Goal: Use online tool/utility: Utilize a website feature to perform a specific function

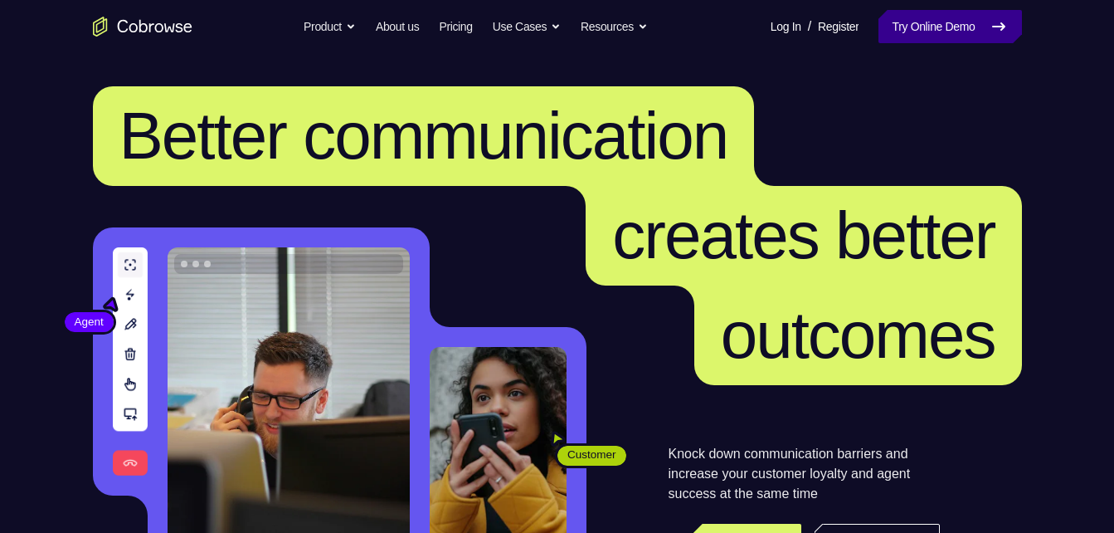
click at [898, 16] on link "Try Online Demo" at bounding box center [950, 26] width 143 height 33
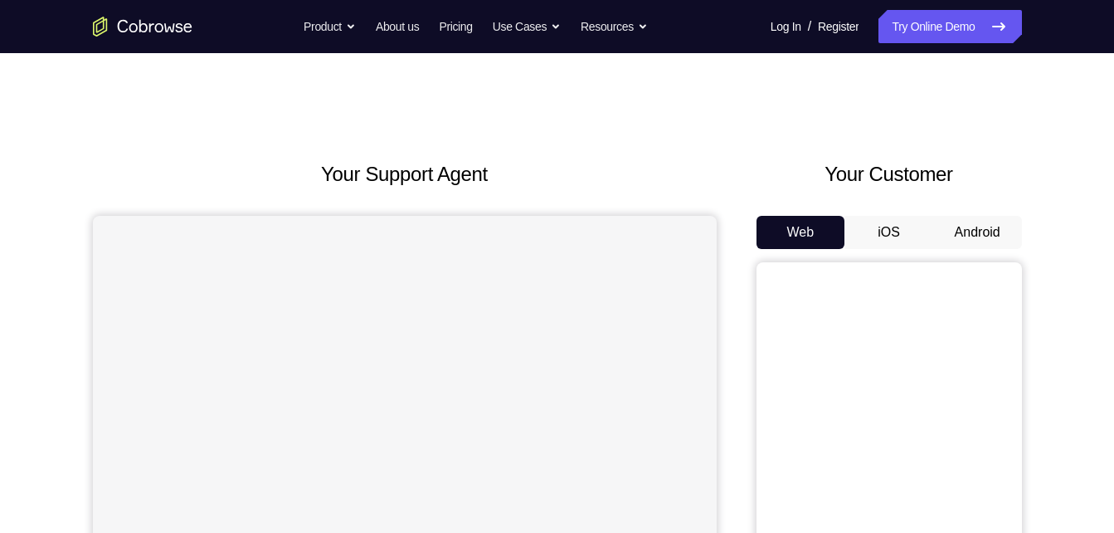
click at [964, 200] on div "Your Customer Web iOS Android" at bounding box center [889, 465] width 265 height 613
click at [961, 232] on button "Android" at bounding box center [977, 232] width 89 height 33
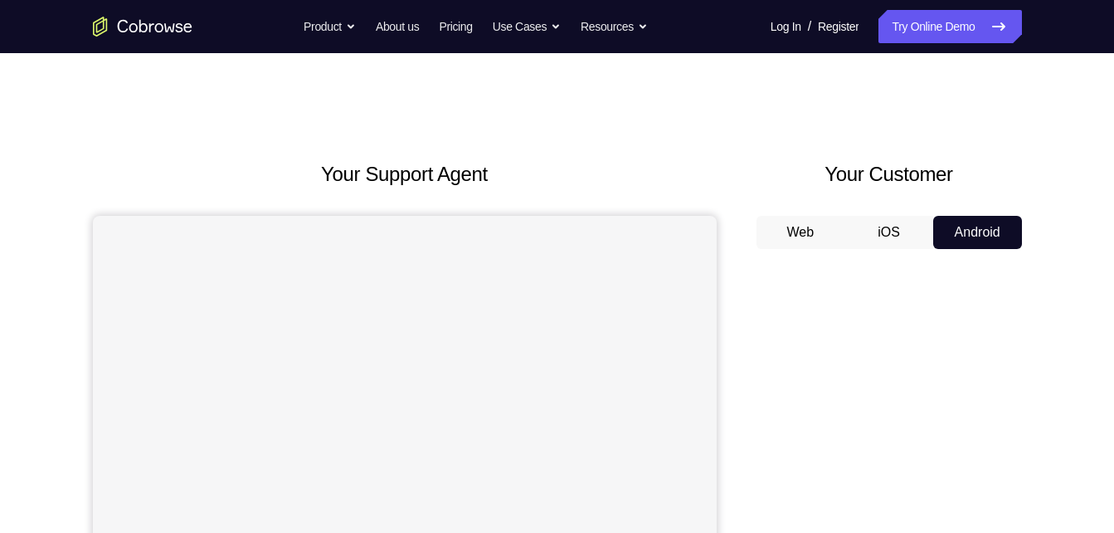
click at [768, 215] on div "Your Customer Web iOS Android" at bounding box center [889, 465] width 265 height 613
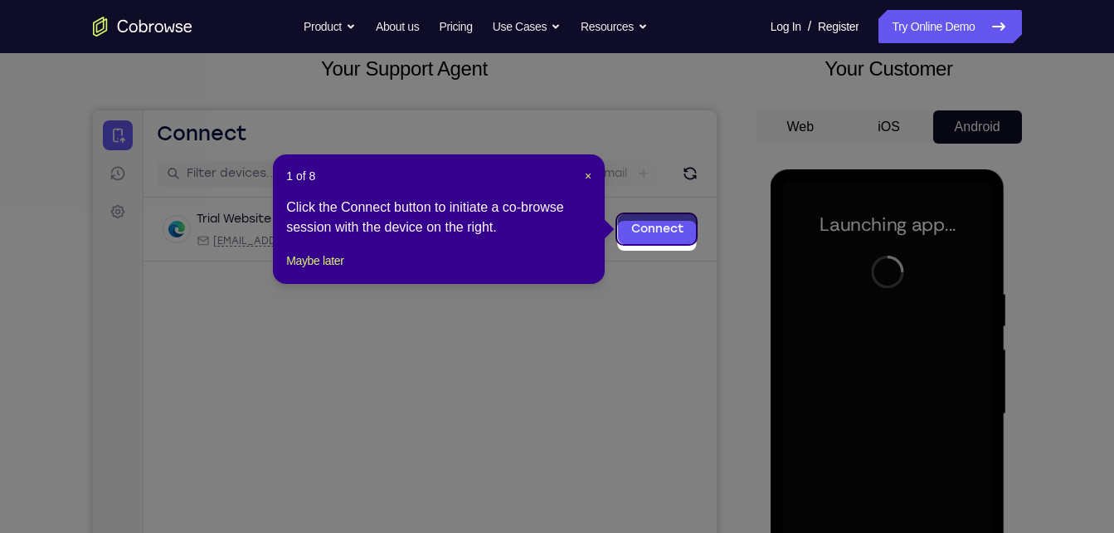
scroll to position [99, 0]
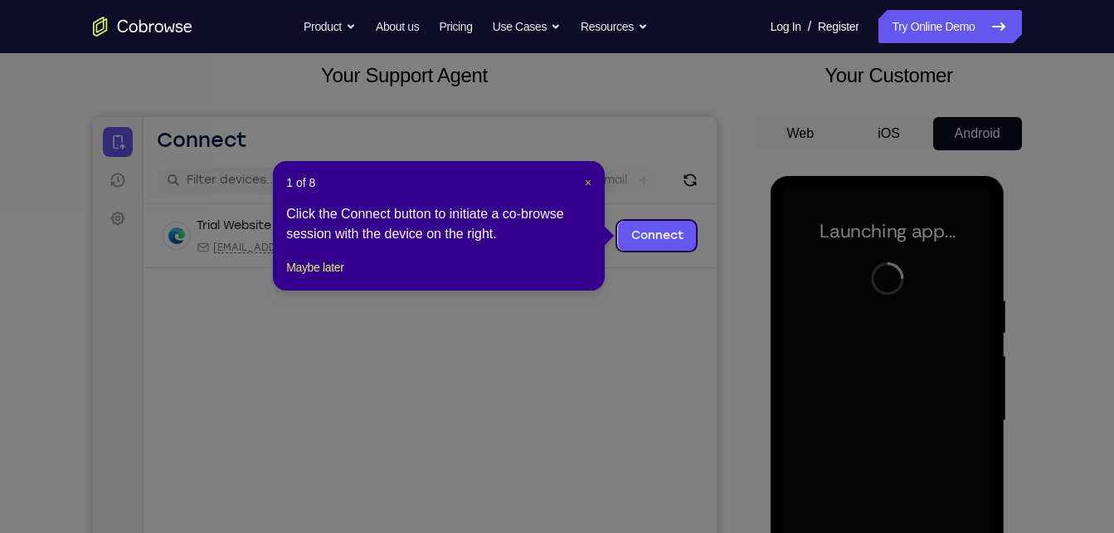
click at [585, 185] on span "×" at bounding box center [588, 182] width 7 height 13
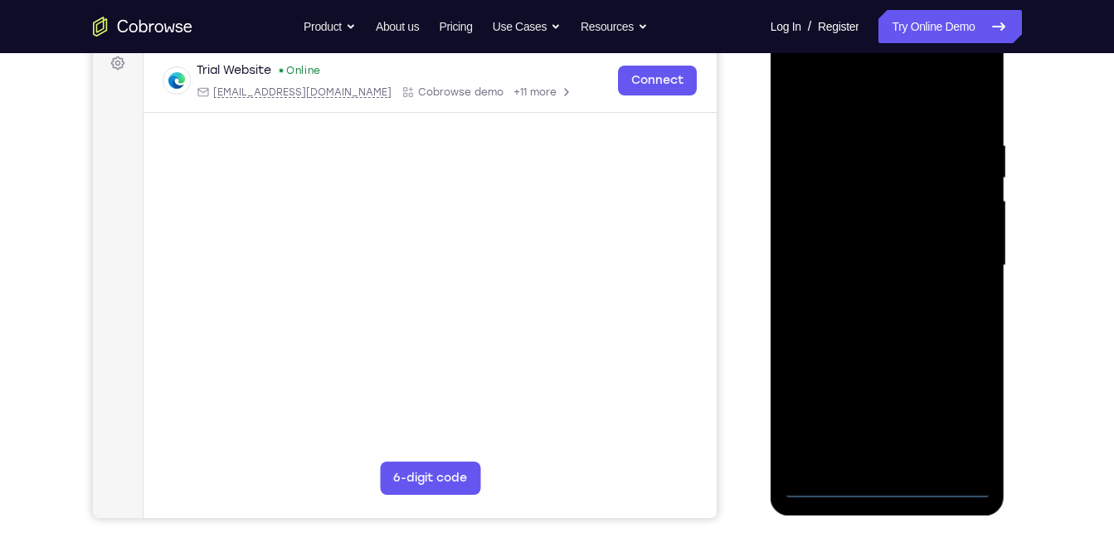
scroll to position [260, 0]
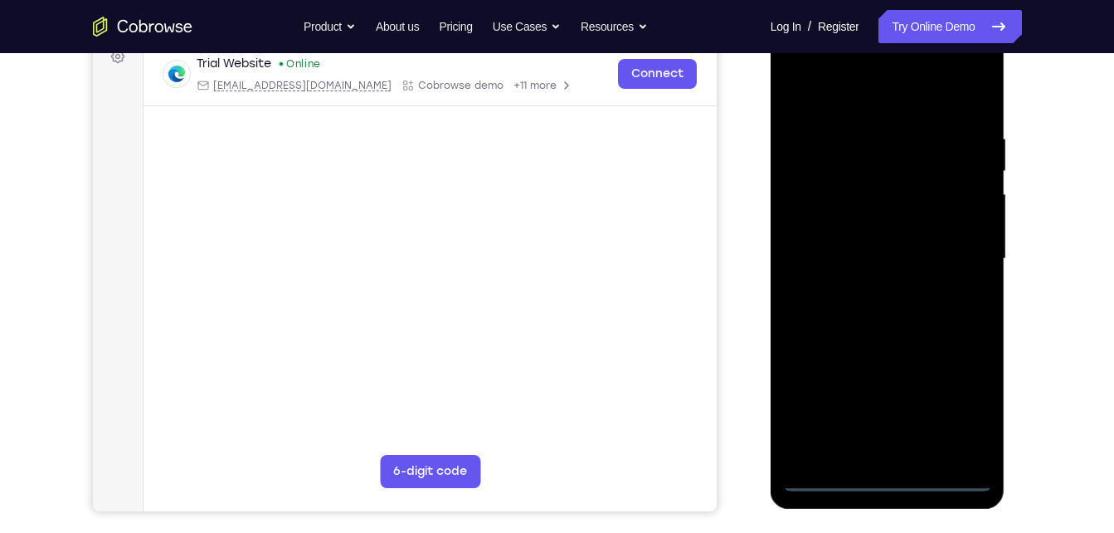
click at [881, 477] on div at bounding box center [887, 259] width 209 height 465
click at [954, 412] on div at bounding box center [887, 259] width 209 height 465
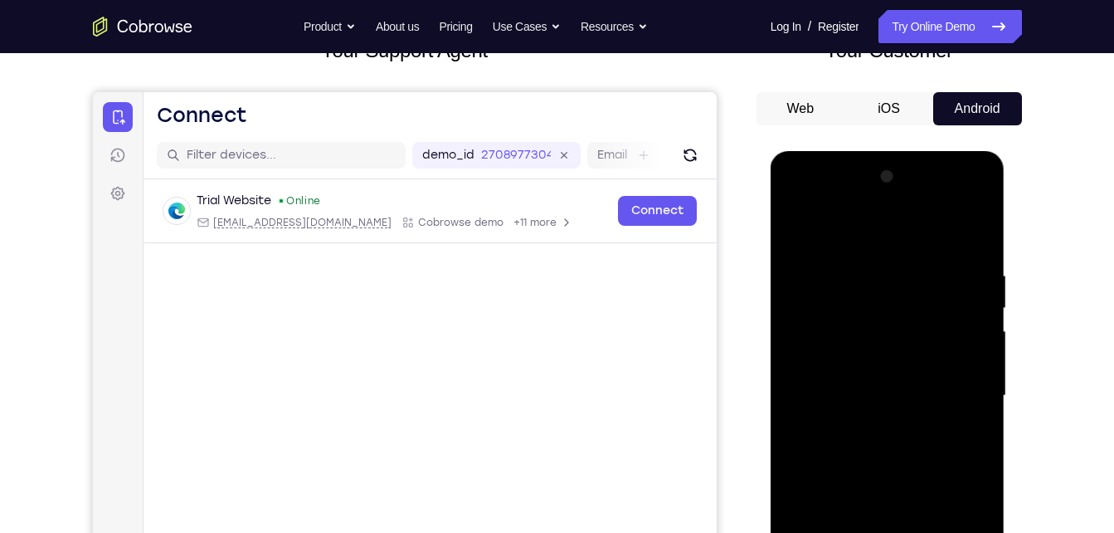
scroll to position [116, 0]
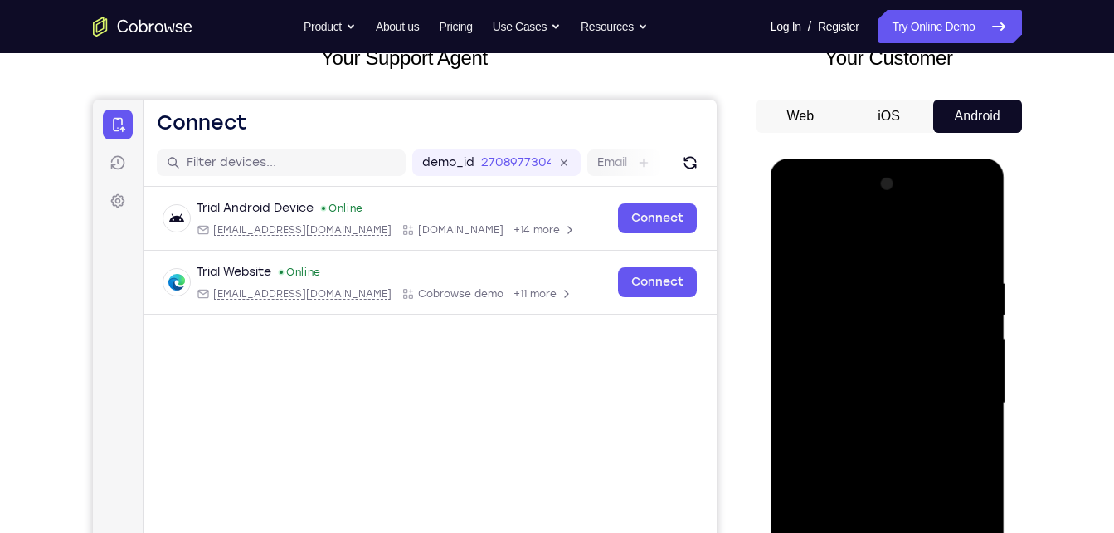
click at [794, 206] on div at bounding box center [887, 403] width 209 height 465
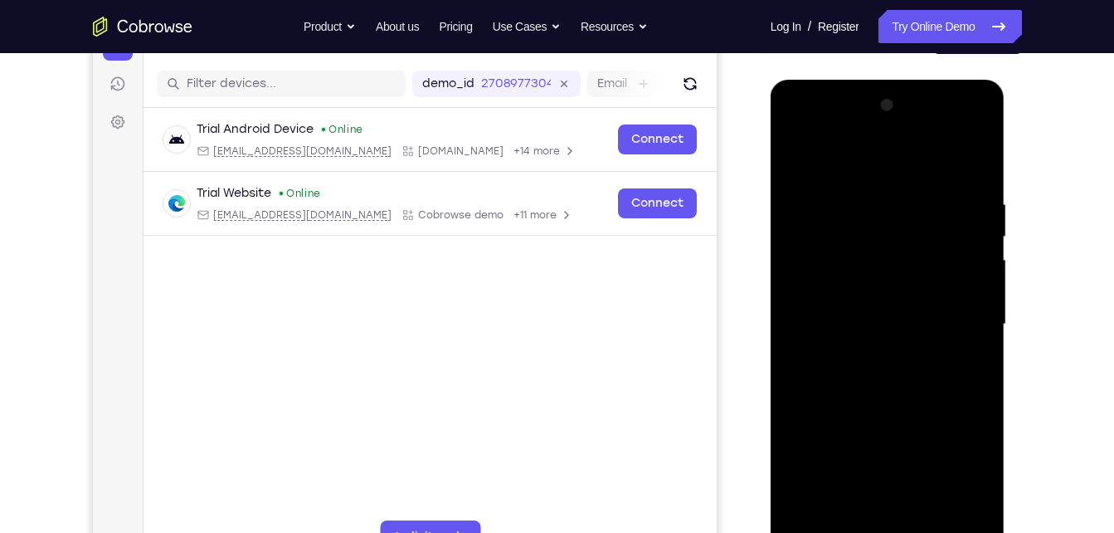
scroll to position [198, 0]
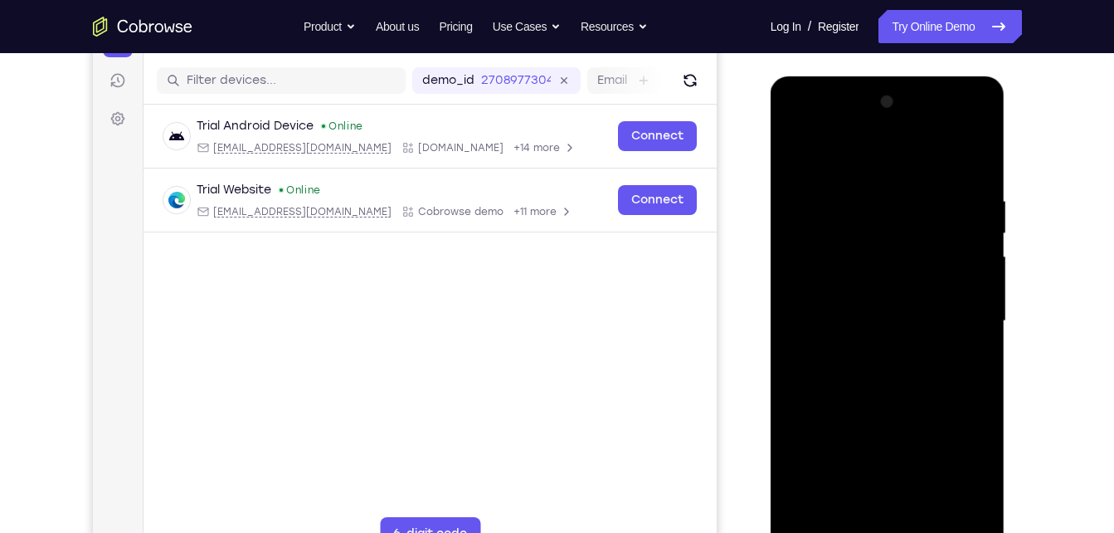
click at [955, 309] on div at bounding box center [887, 321] width 209 height 465
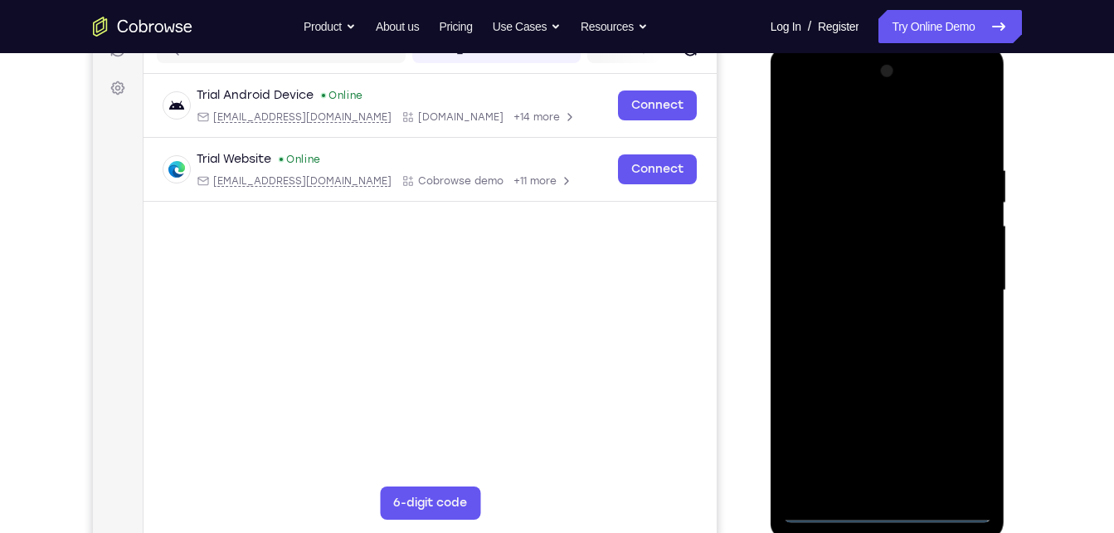
scroll to position [230, 0]
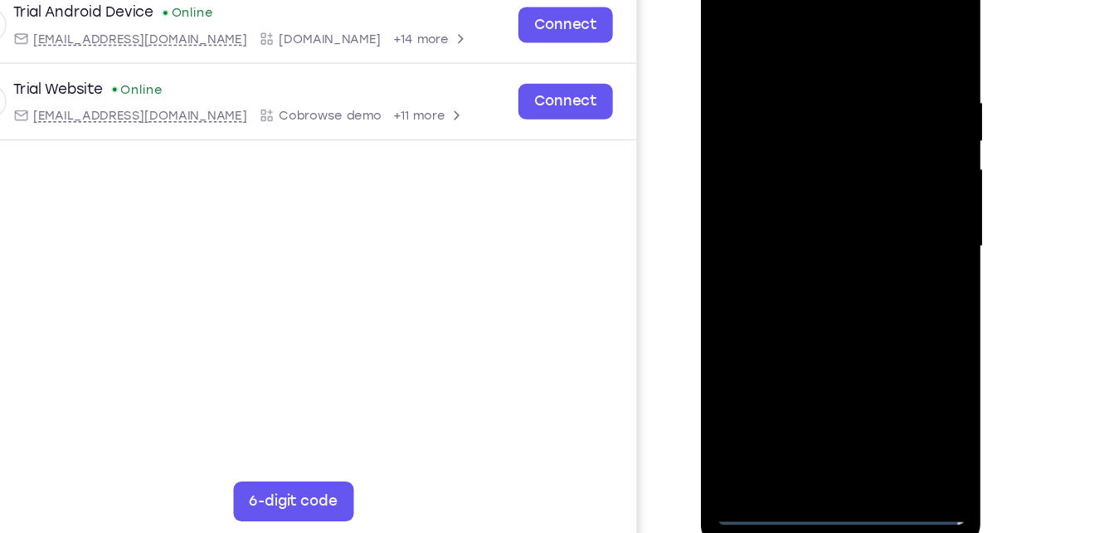
click at [803, 391] on div at bounding box center [817, 198] width 209 height 465
click at [788, 183] on div at bounding box center [817, 198] width 209 height 465
click at [778, 175] on div at bounding box center [817, 198] width 209 height 465
click at [778, 188] on div at bounding box center [817, 198] width 209 height 465
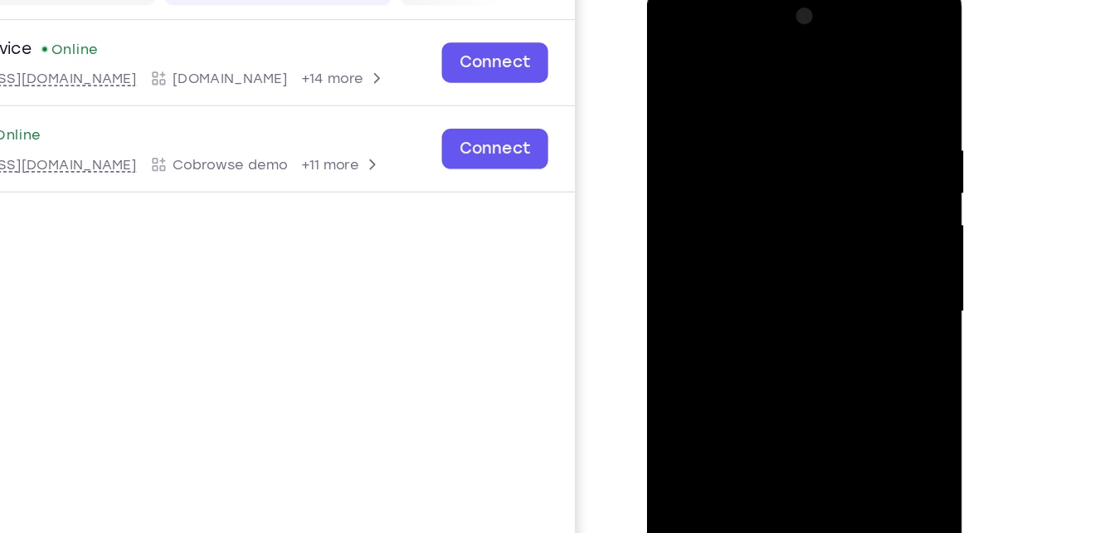
drag, startPoint x: 771, startPoint y: 75, endPoint x: 774, endPoint y: -50, distance: 125.3
click at [774, 0] on html "Online web based iOS Simulators and Android Emulators. Run iPhone, iPad, Mobile…" at bounding box center [765, 232] width 236 height 498
click at [858, 76] on div at bounding box center [764, 227] width 209 height 465
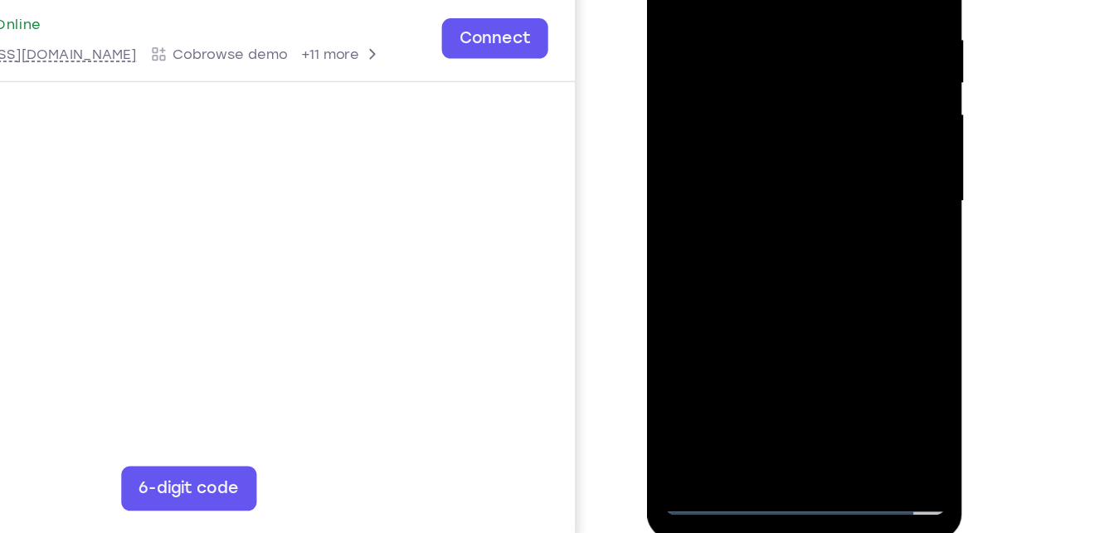
scroll to position [290, 0]
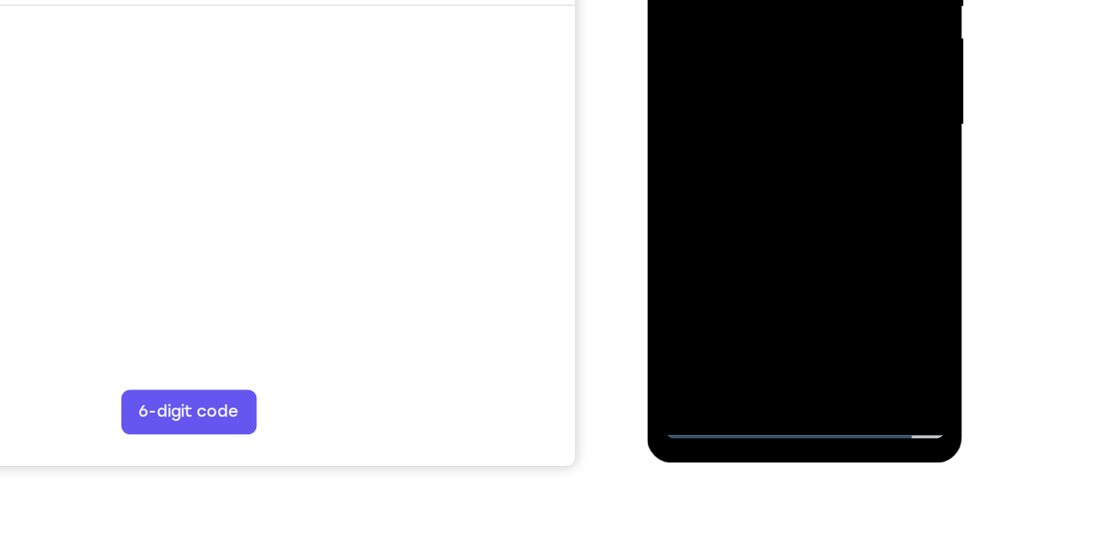
click at [727, 238] on div at bounding box center [764, 40] width 209 height 465
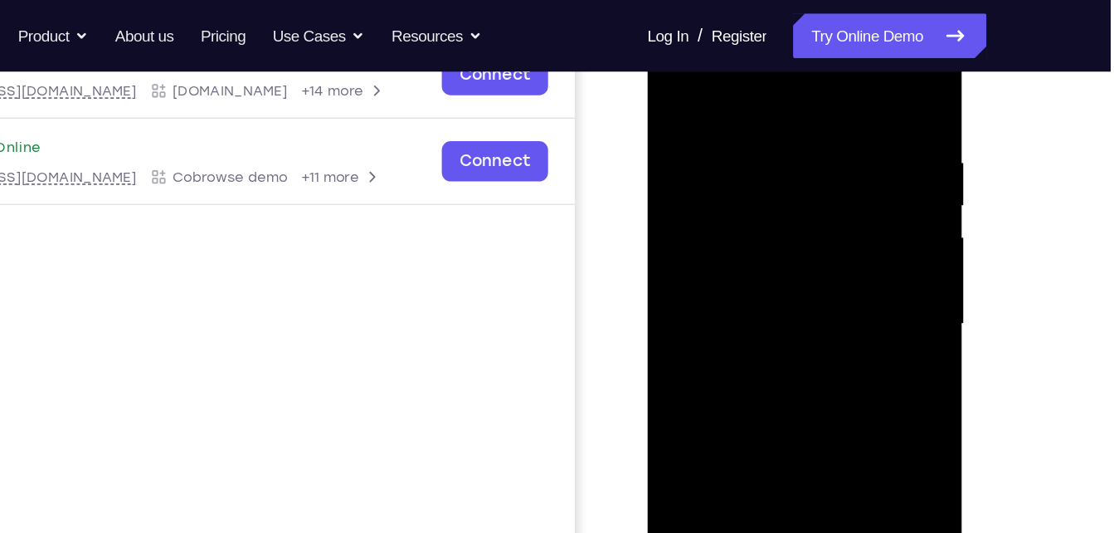
scroll to position [239, 0]
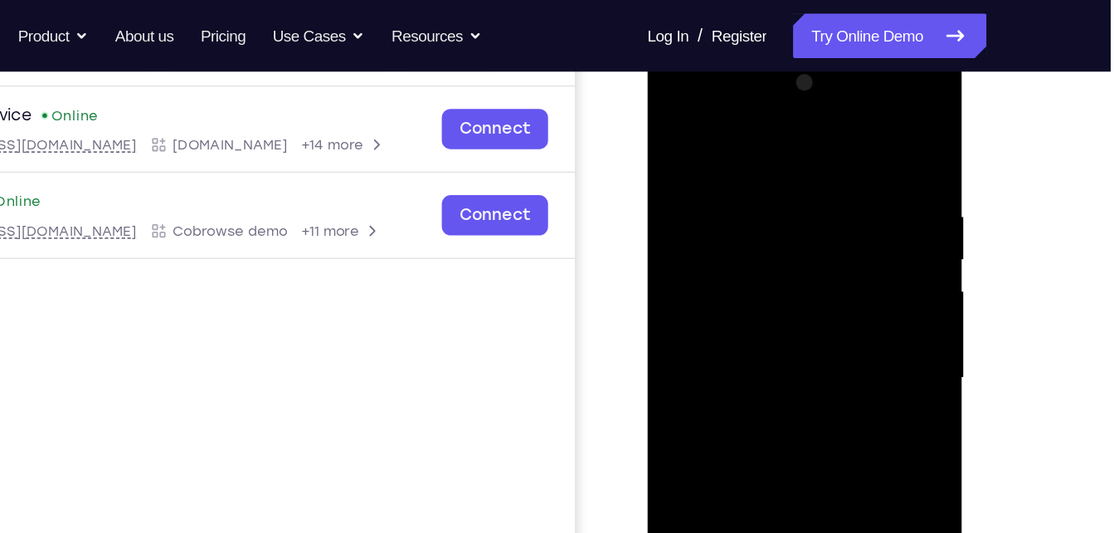
click at [714, 123] on div at bounding box center [764, 292] width 209 height 465
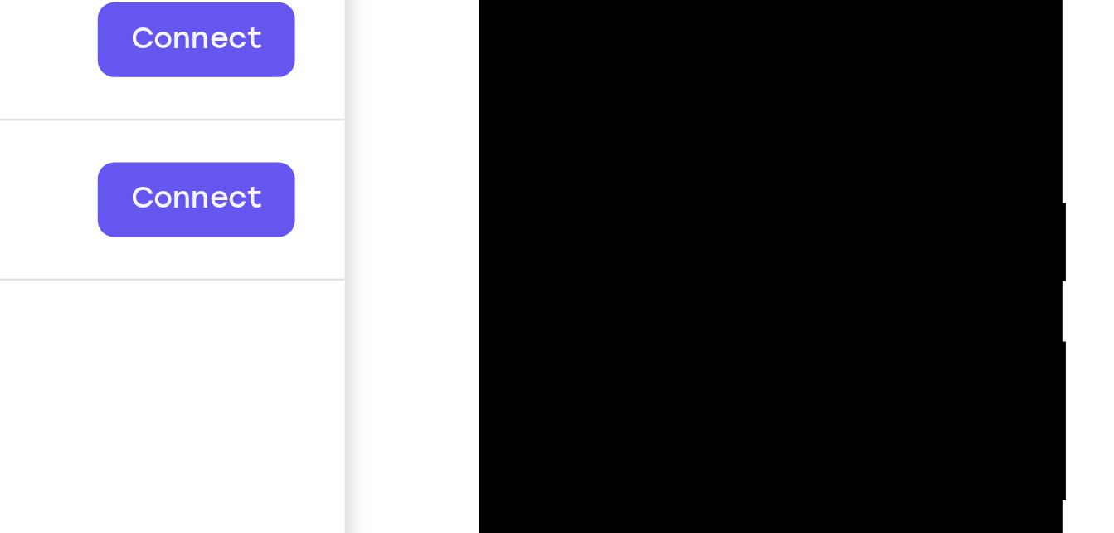
click at [562, 2] on div at bounding box center [596, 135] width 209 height 465
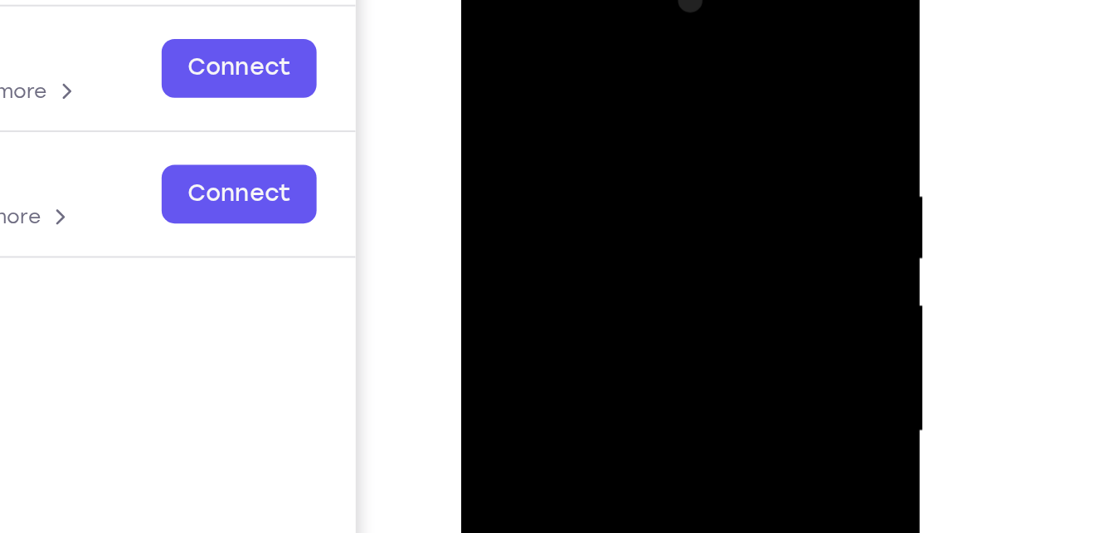
click at [608, 168] on div at bounding box center [578, 196] width 209 height 465
click at [489, 31] on div at bounding box center [578, 196] width 209 height 465
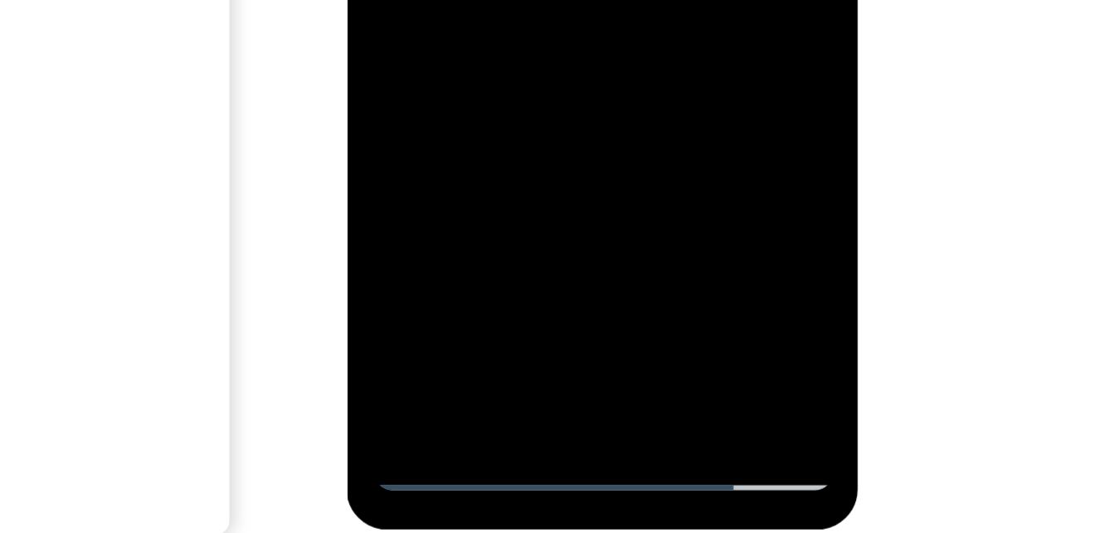
scroll to position [246, 0]
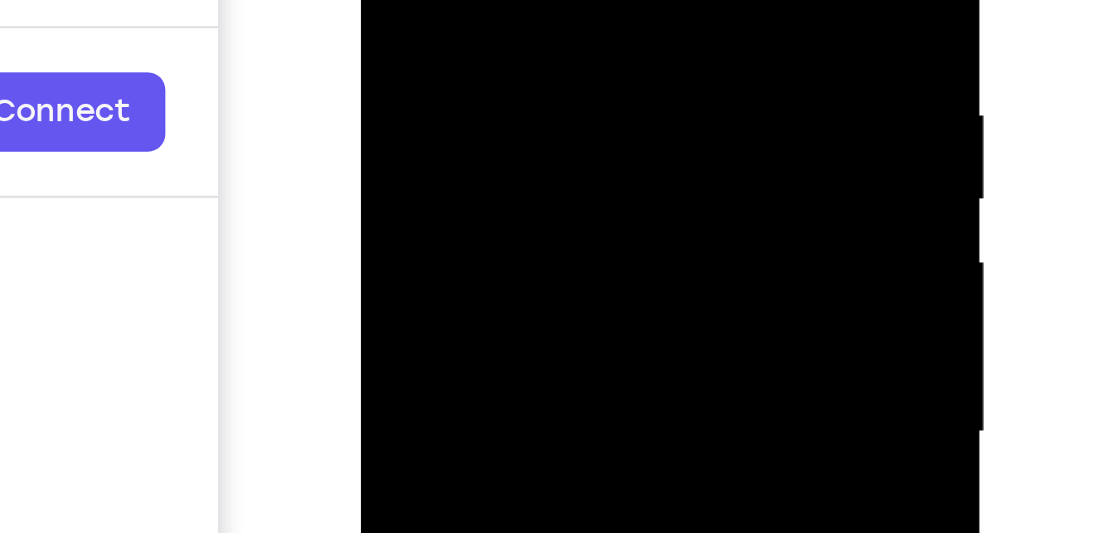
click at [458, 0] on div at bounding box center [477, 29] width 209 height 465
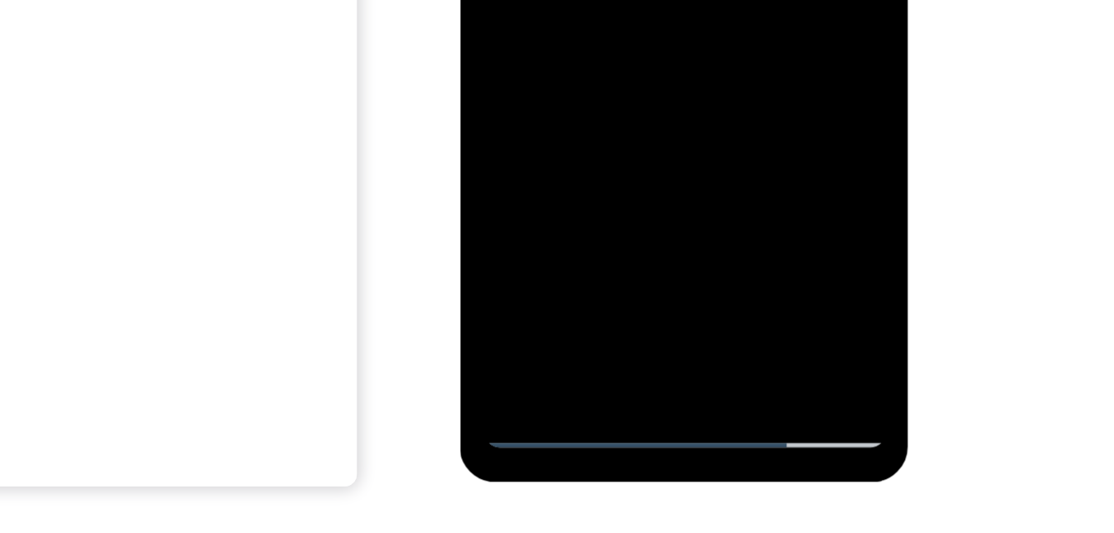
scroll to position [262, 0]
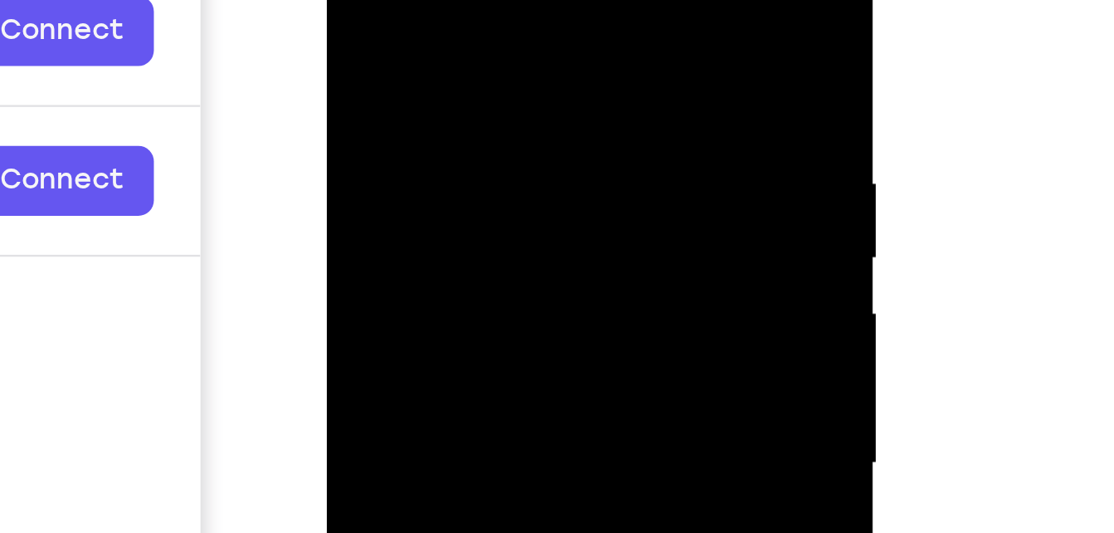
click at [531, 0] on div at bounding box center [442, 136] width 209 height 465
click at [535, 46] on div at bounding box center [442, 136] width 209 height 465
click at [534, 46] on div at bounding box center [442, 136] width 209 height 465
click at [461, 0] on div at bounding box center [442, 136] width 209 height 465
click at [392, 126] on div at bounding box center [442, 136] width 209 height 465
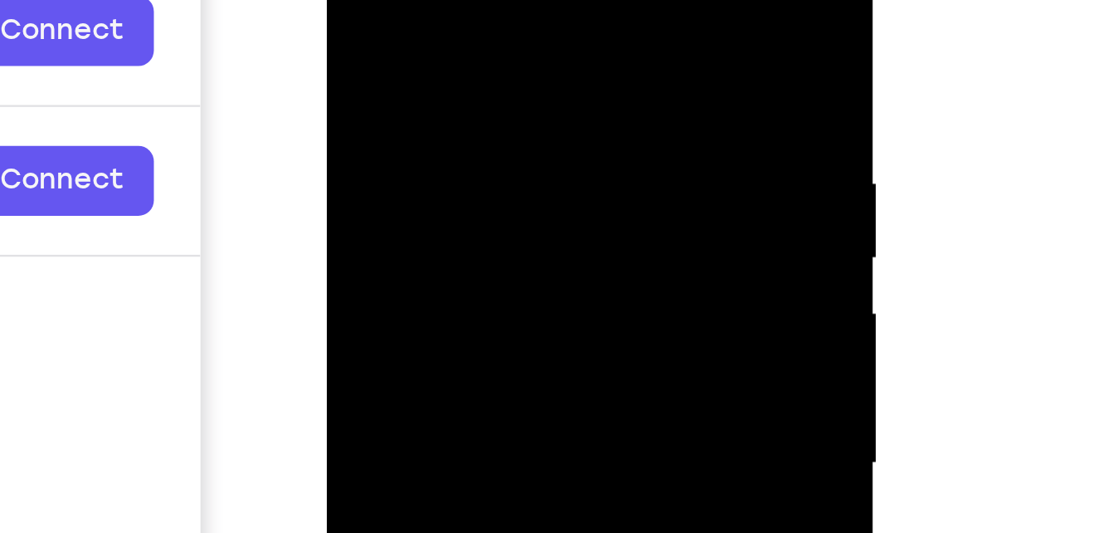
click at [347, 0] on div at bounding box center [442, 136] width 209 height 465
click at [502, 0] on div at bounding box center [442, 136] width 209 height 465
click at [531, 15] on div at bounding box center [442, 136] width 209 height 465
click at [450, 0] on div at bounding box center [442, 136] width 209 height 465
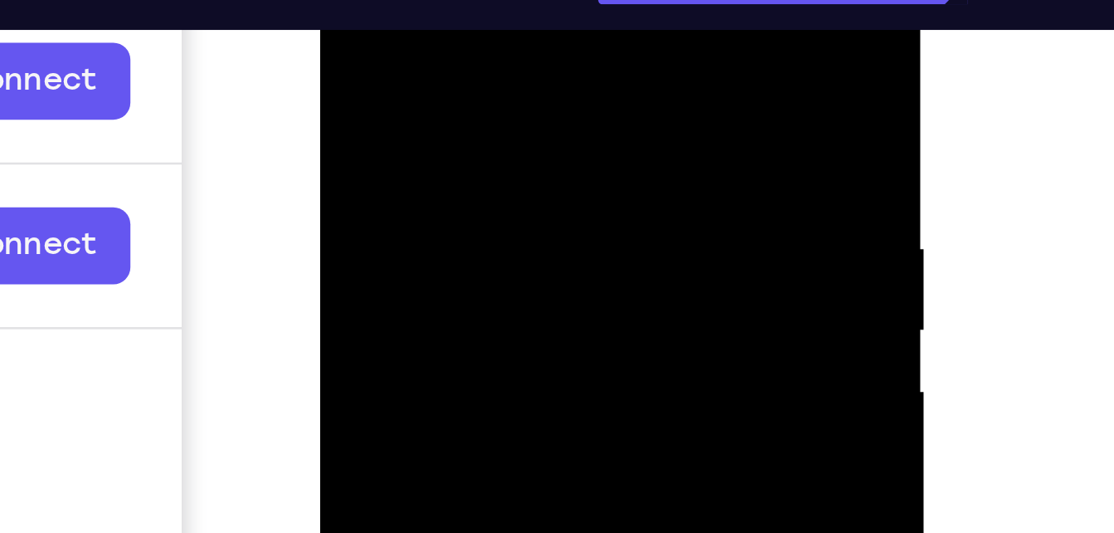
click at [435, 36] on div at bounding box center [437, 172] width 209 height 465
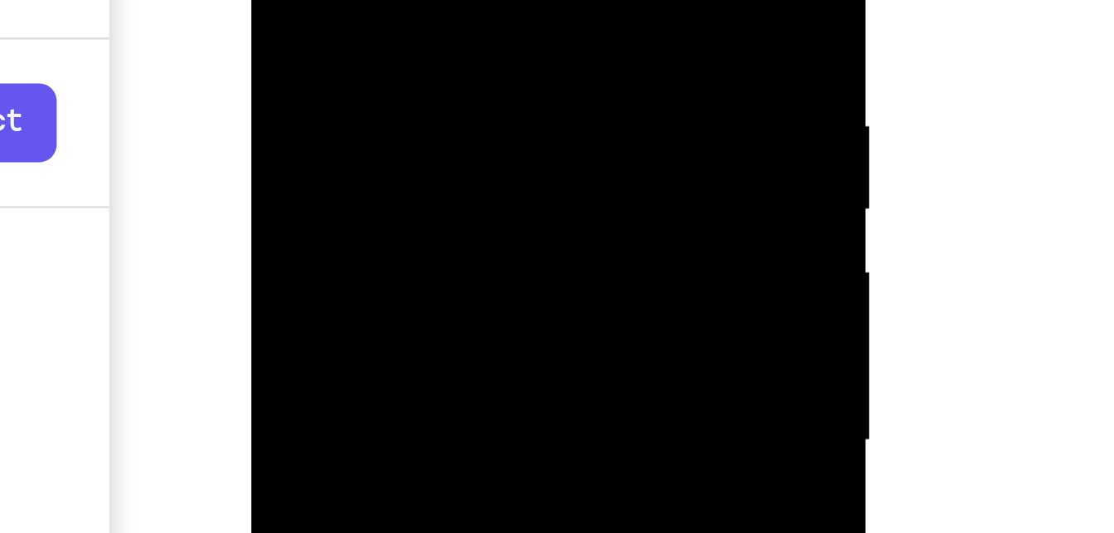
click at [355, 0] on div at bounding box center [368, 41] width 209 height 465
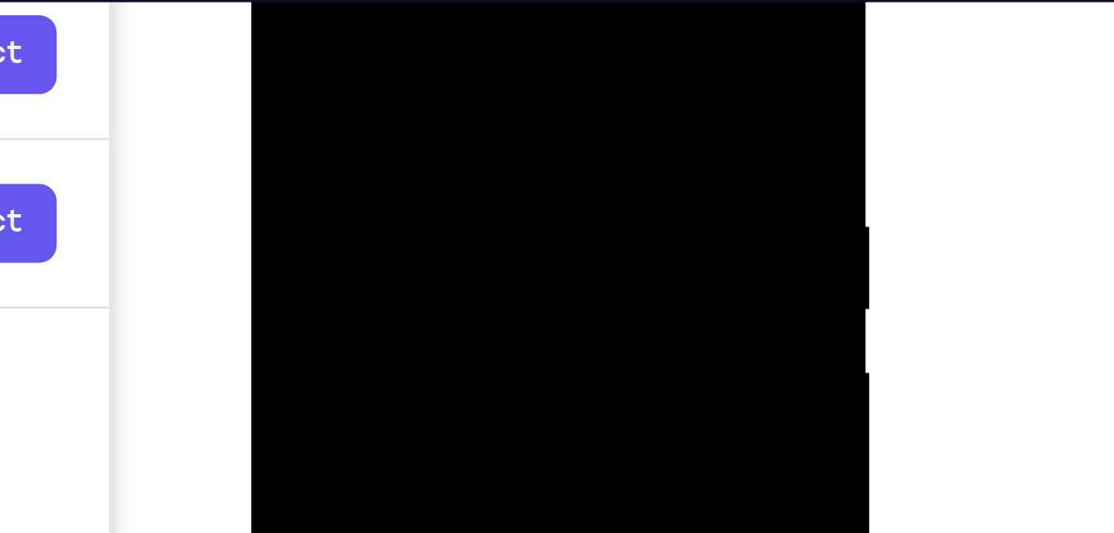
click at [278, 0] on div at bounding box center [368, 142] width 209 height 465
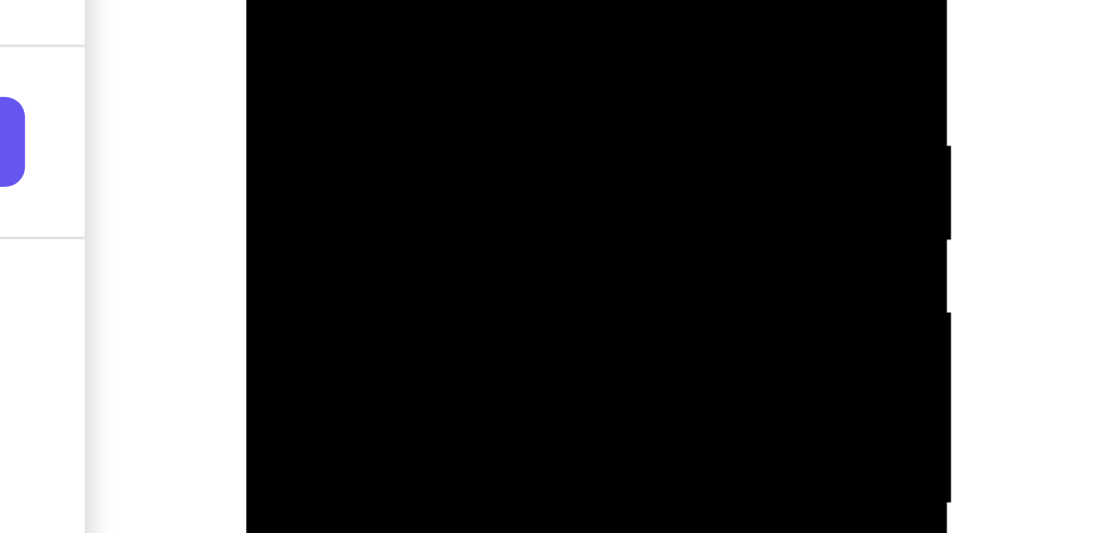
click at [324, 0] on div at bounding box center [363, 15] width 209 height 465
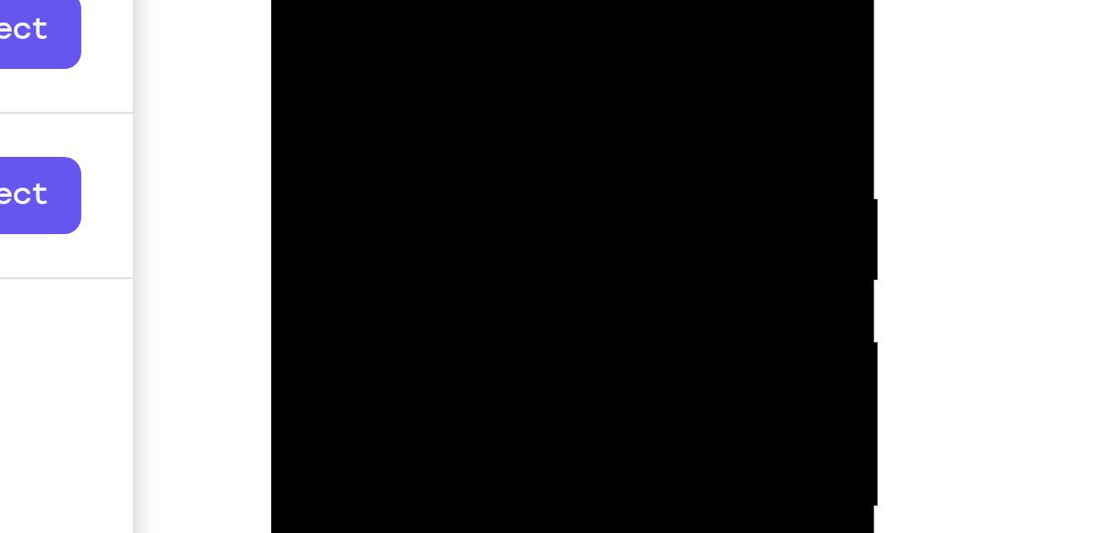
click at [361, 16] on div at bounding box center [389, 121] width 209 height 465
click at [298, 0] on div at bounding box center [389, 121] width 209 height 465
click at [343, 39] on div at bounding box center [389, 121] width 209 height 465
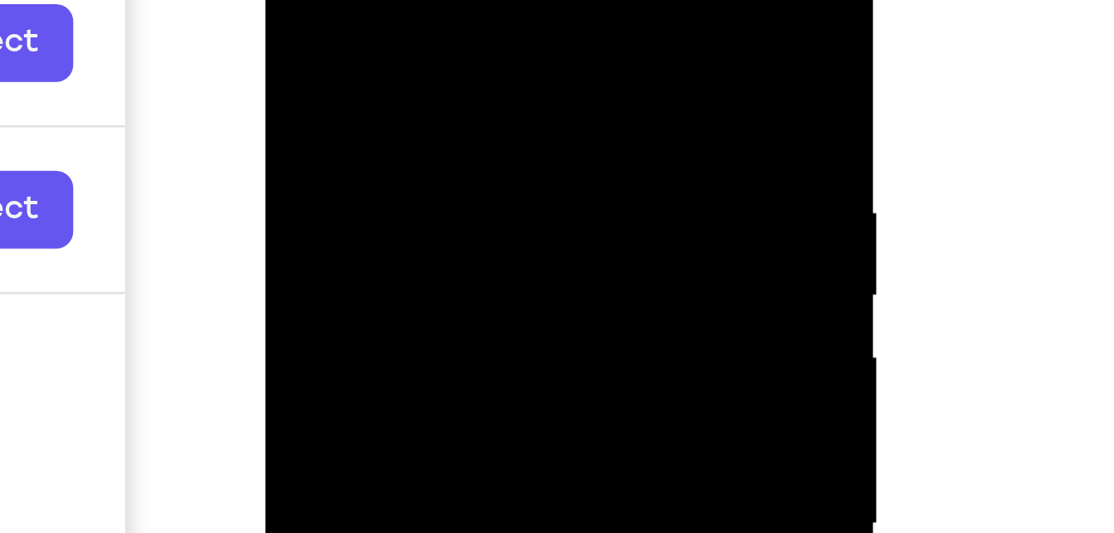
click at [347, 25] on div at bounding box center [382, 132] width 209 height 465
click at [291, 0] on div at bounding box center [382, 132] width 209 height 465
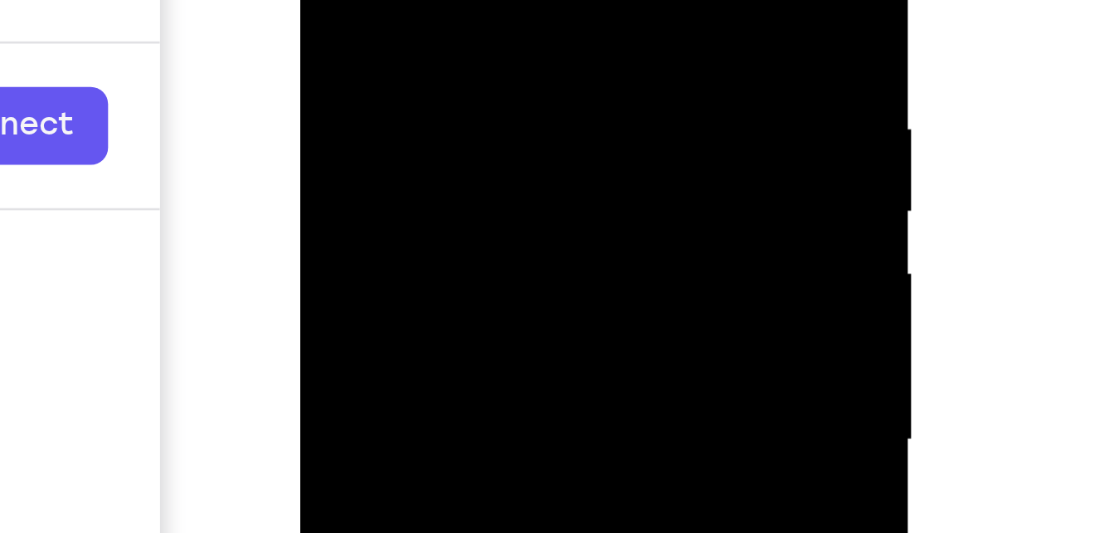
click at [407, 33] on div at bounding box center [417, 48] width 209 height 465
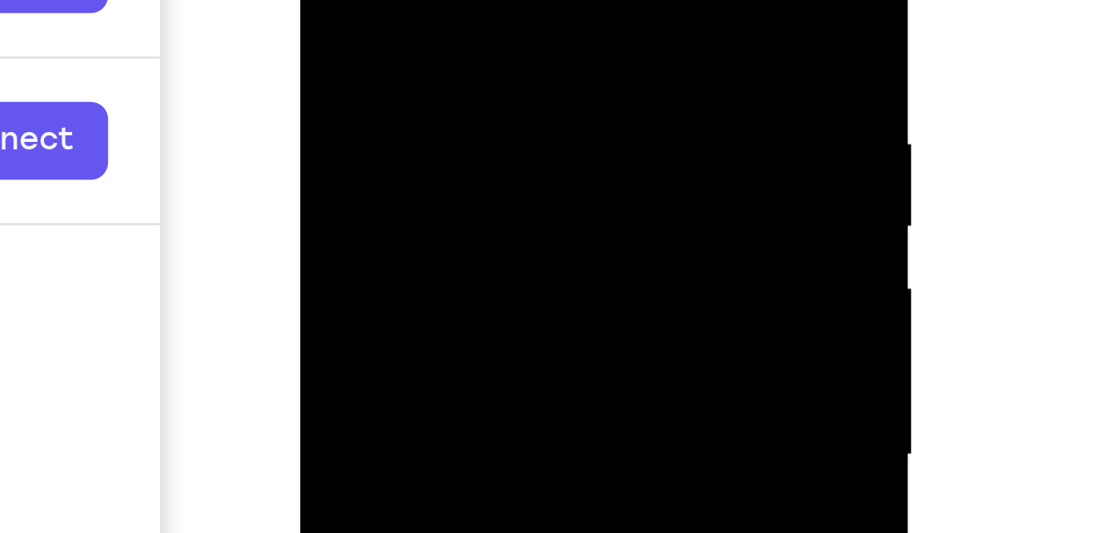
click at [344, 31] on div at bounding box center [417, 63] width 209 height 465
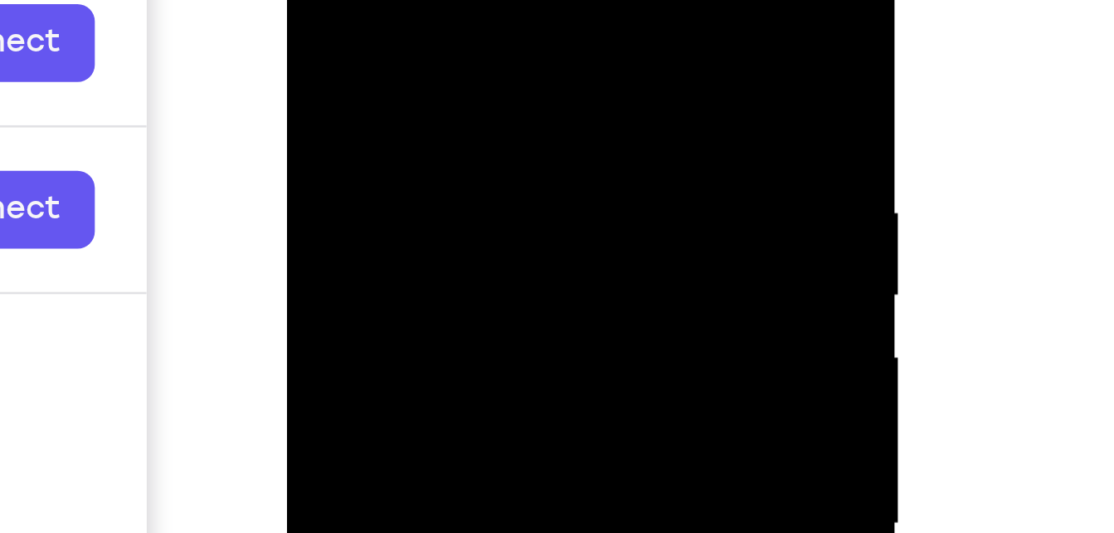
click at [315, 0] on div at bounding box center [403, 132] width 209 height 465
click at [316, 0] on div at bounding box center [403, 132] width 209 height 465
click at [314, 0] on div at bounding box center [403, 132] width 209 height 465
click at [362, 22] on div at bounding box center [403, 132] width 209 height 465
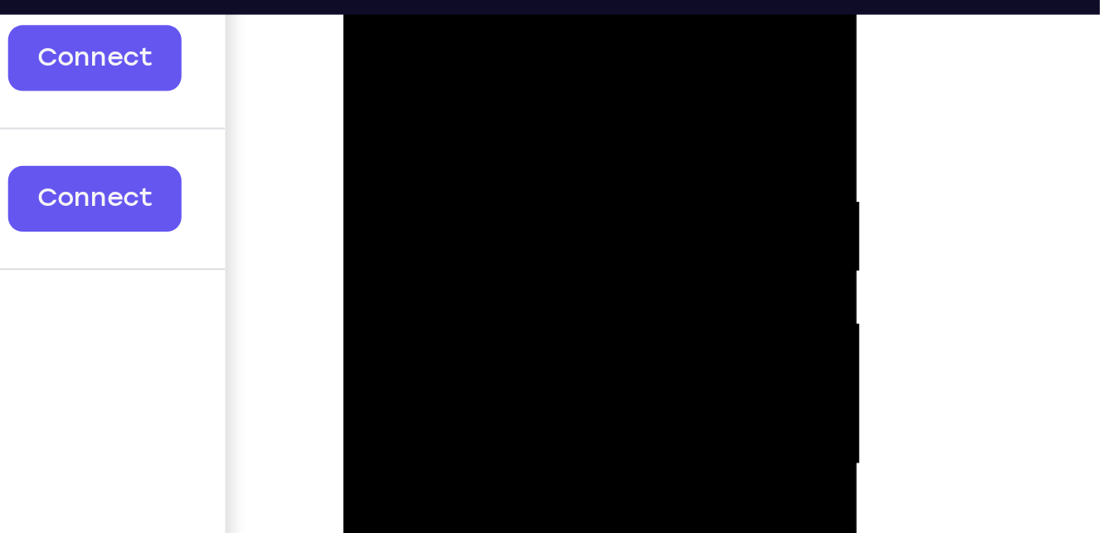
click at [446, 71] on div at bounding box center [460, 171] width 209 height 465
click at [392, 129] on div at bounding box center [460, 171] width 209 height 465
click at [372, 5] on div at bounding box center [460, 171] width 209 height 465
click at [414, 154] on div at bounding box center [460, 171] width 209 height 465
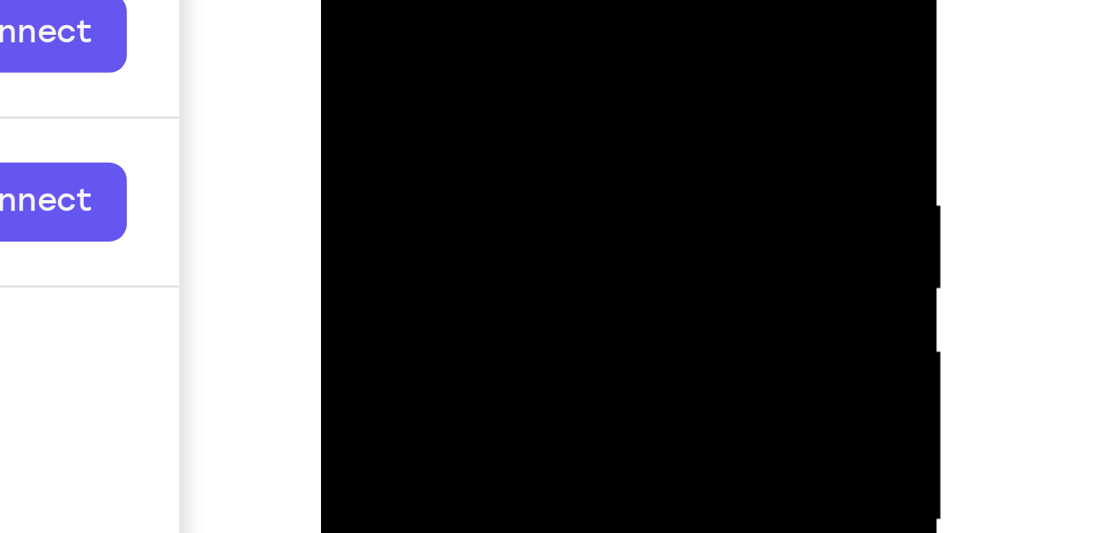
click at [346, 0] on div at bounding box center [438, 120] width 209 height 465
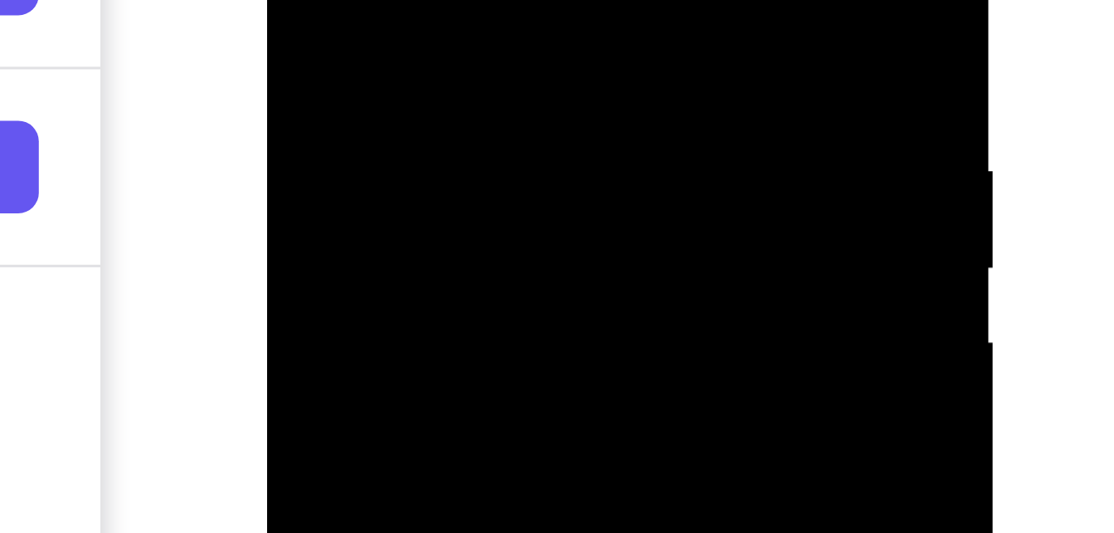
click at [304, 0] on div at bounding box center [384, 29] width 209 height 465
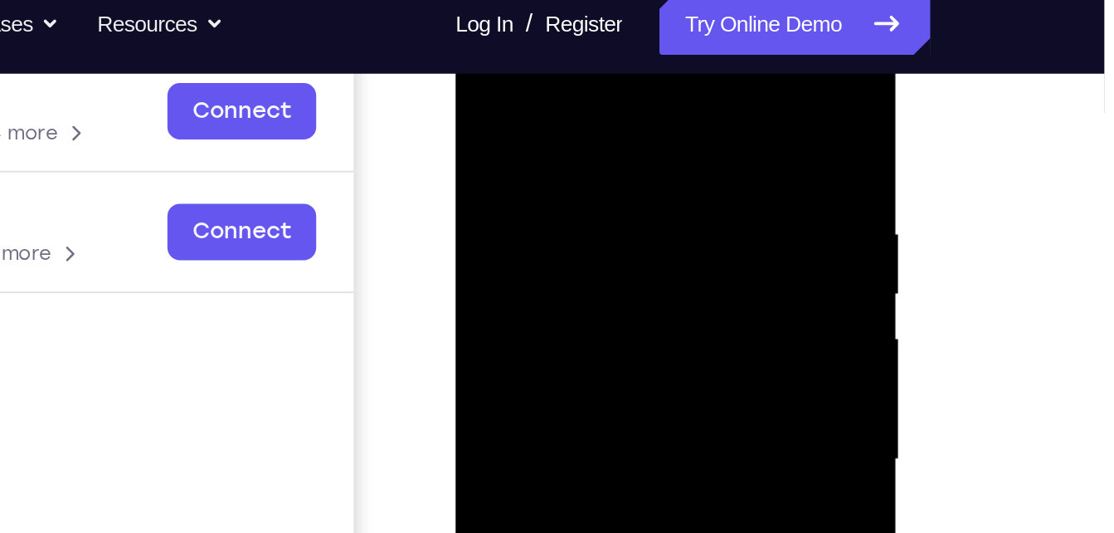
click at [479, 71] on div at bounding box center [572, 244] width 209 height 465
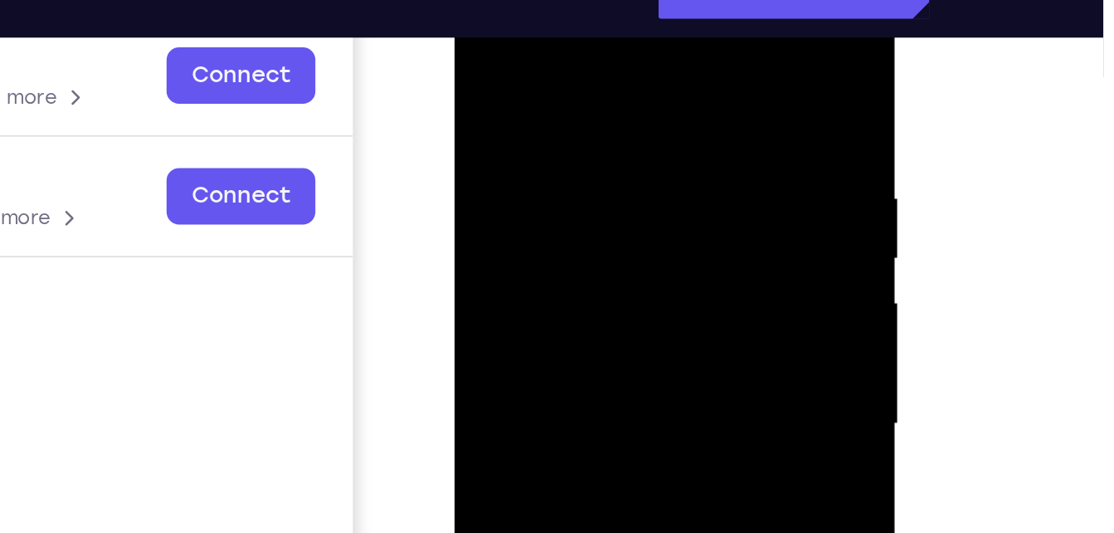
click at [633, 40] on div at bounding box center [571, 207] width 209 height 465
click at [660, 88] on div at bounding box center [571, 207] width 209 height 465
click at [658, 120] on div at bounding box center [571, 207] width 209 height 465
click at [553, 41] on div at bounding box center [571, 207] width 209 height 465
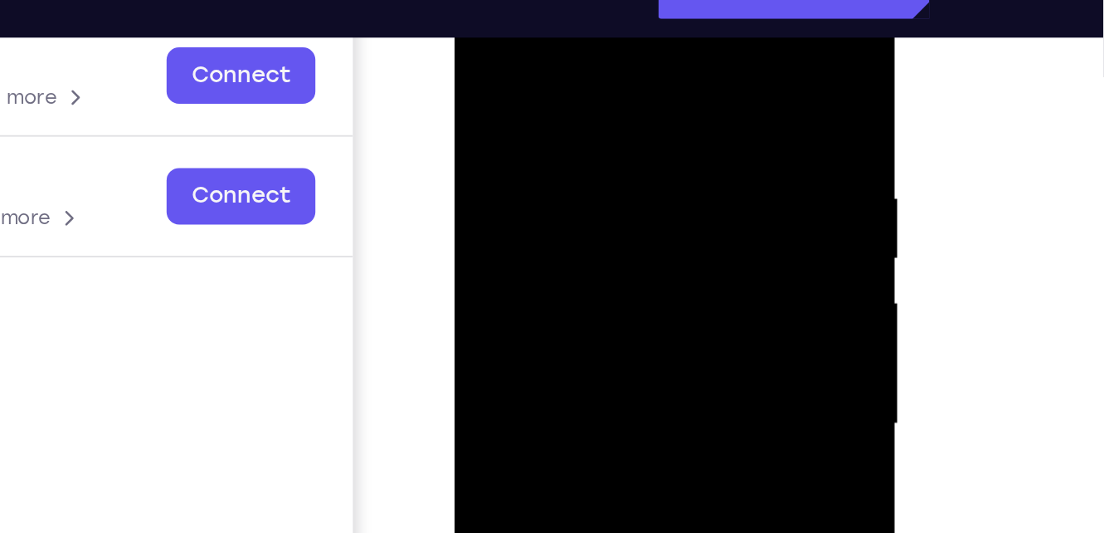
click at [634, 42] on div at bounding box center [571, 207] width 209 height 465
click at [519, 202] on div at bounding box center [571, 207] width 209 height 465
click at [484, 47] on div at bounding box center [571, 207] width 209 height 465
click at [482, 41] on div at bounding box center [571, 207] width 209 height 465
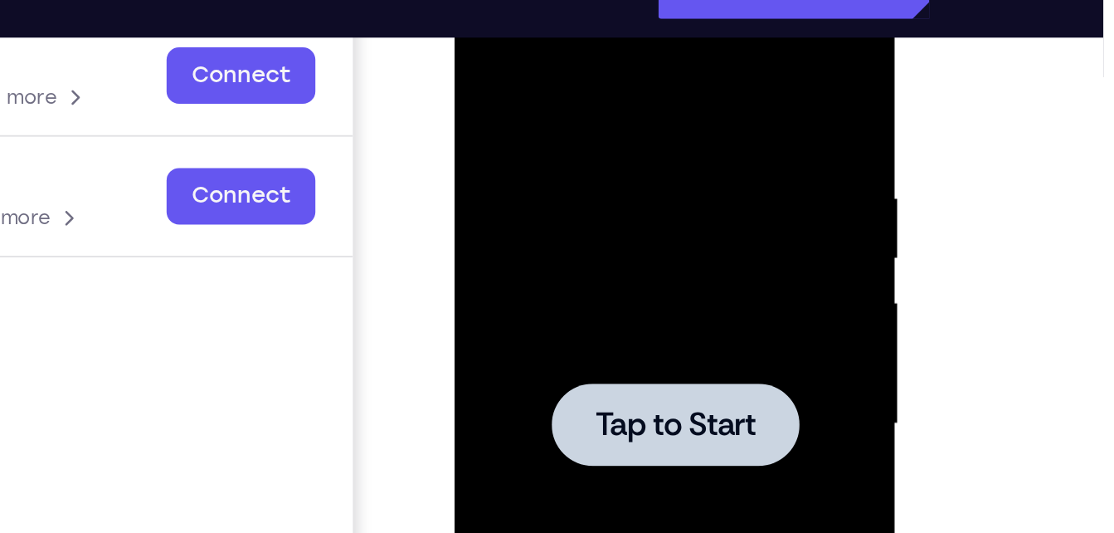
click at [517, 45] on div at bounding box center [571, 207] width 209 height 465
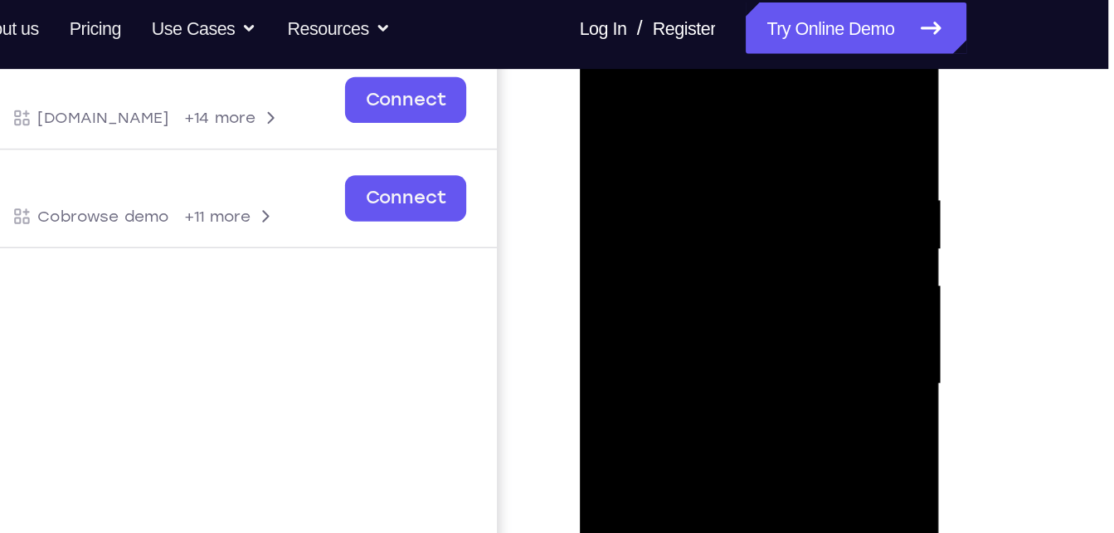
scroll to position [246, 0]
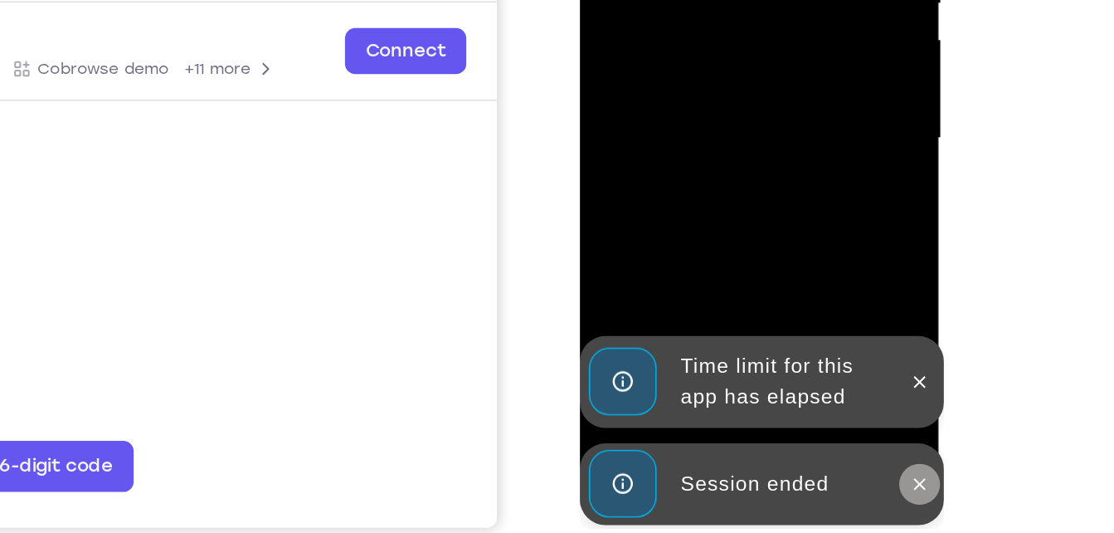
click at [803, 234] on icon at bounding box center [799, 231] width 13 height 13
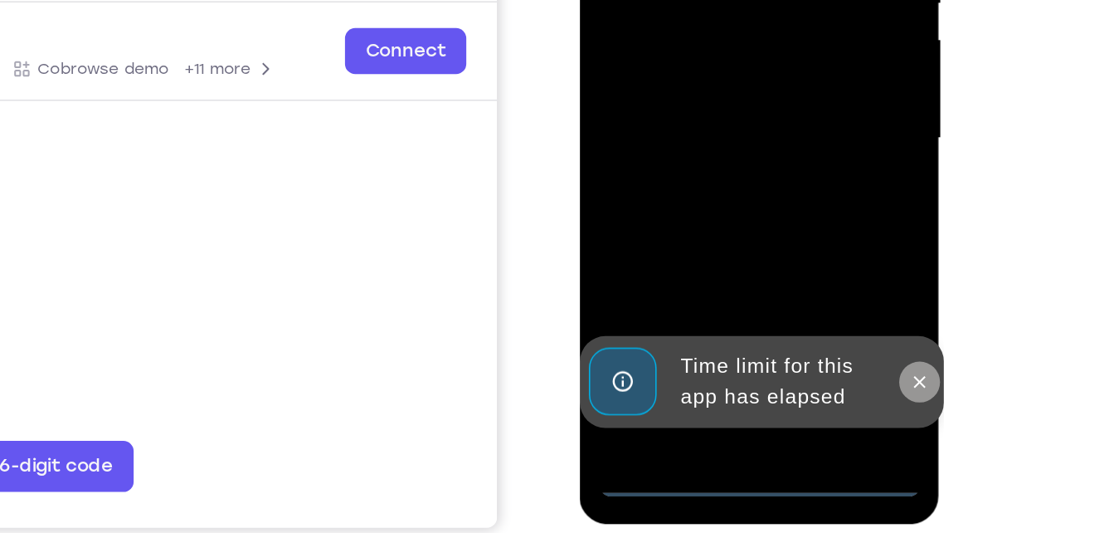
click at [801, 158] on icon at bounding box center [799, 164] width 13 height 13
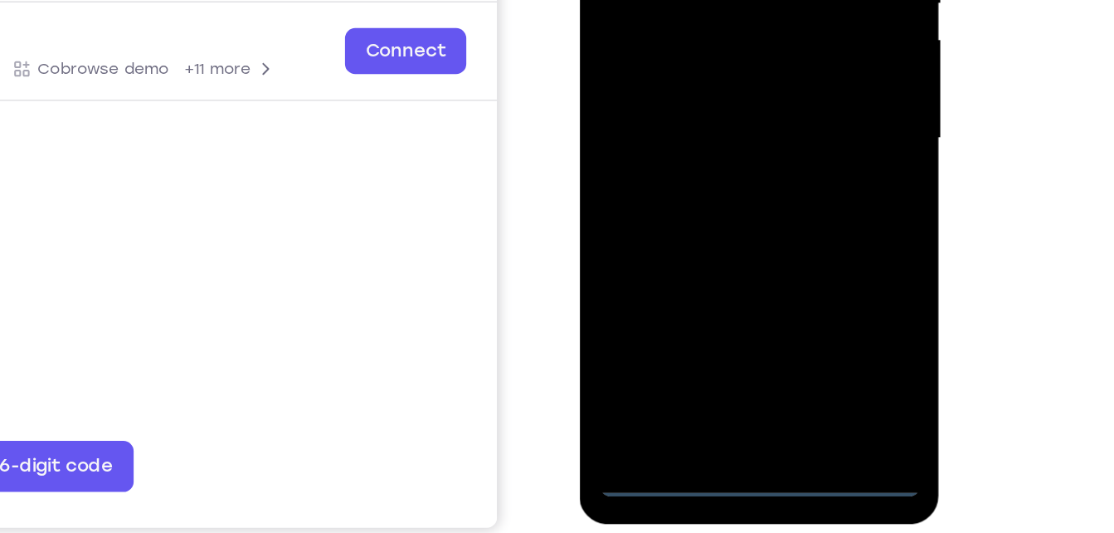
click at [694, 227] on div at bounding box center [696, 7] width 209 height 465
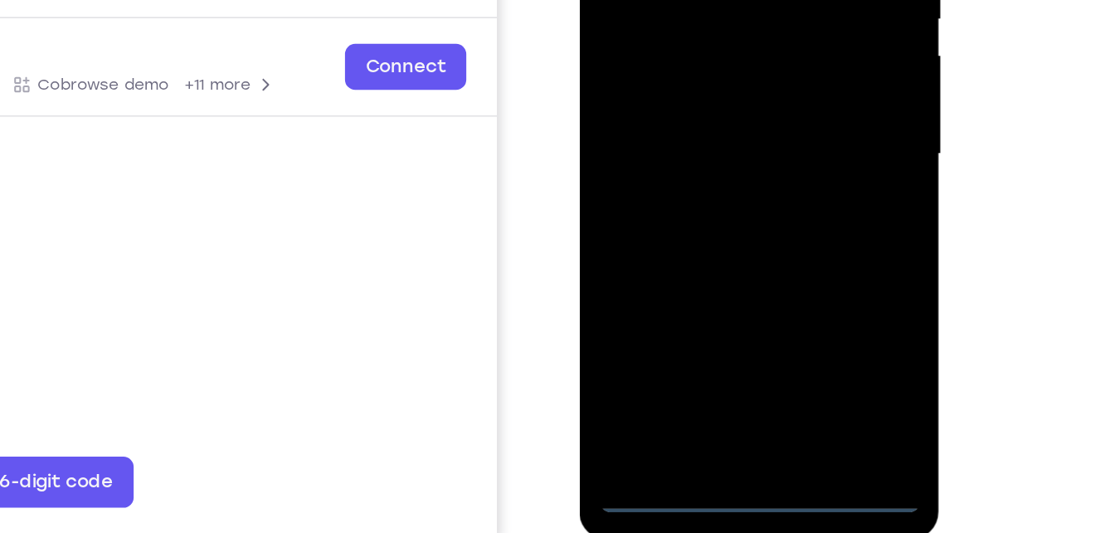
click at [767, 189] on div at bounding box center [696, 23] width 209 height 465
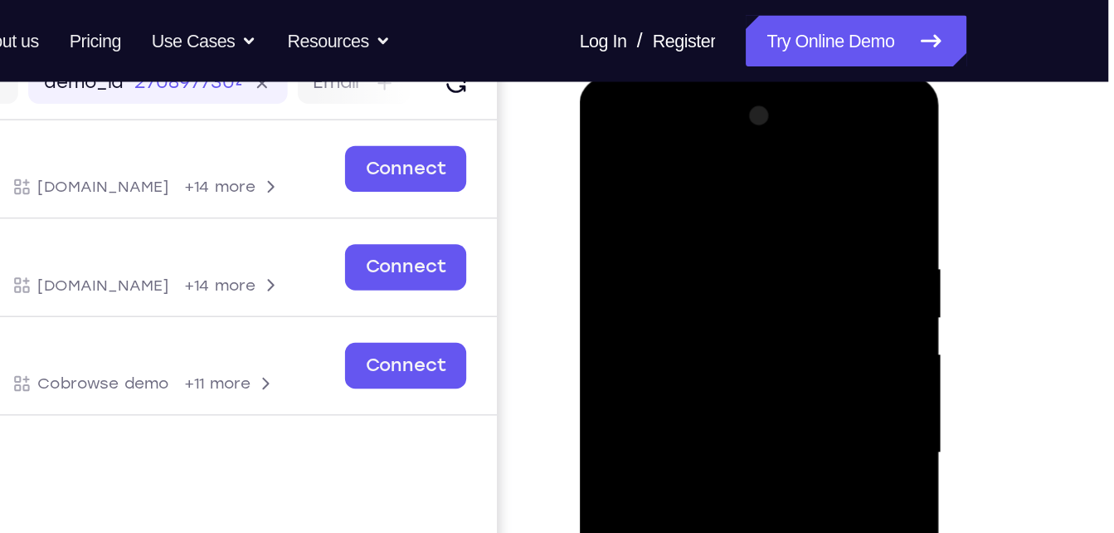
scroll to position [223, 0]
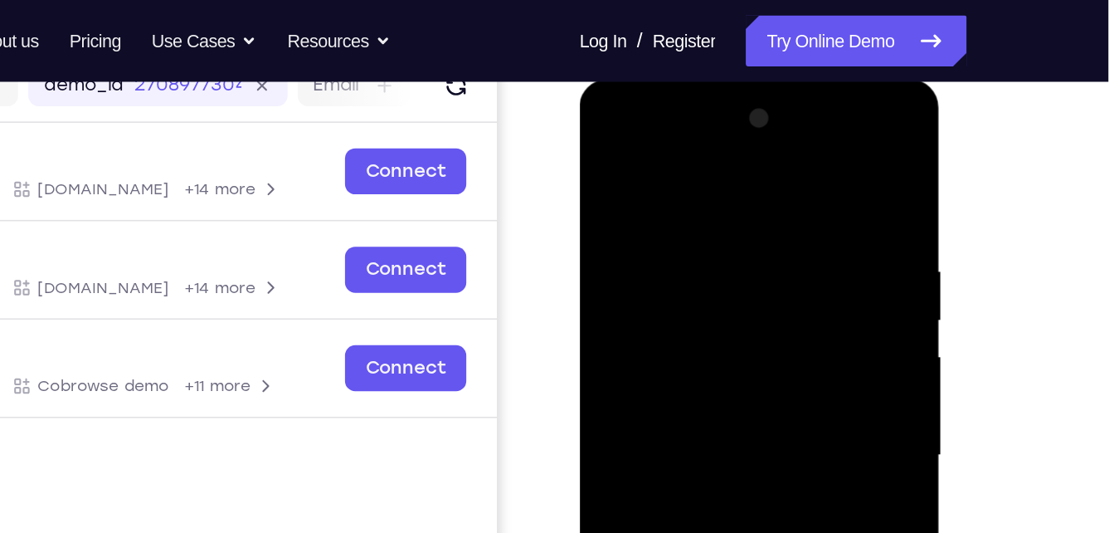
click at [611, 135] on div at bounding box center [696, 323] width 209 height 465
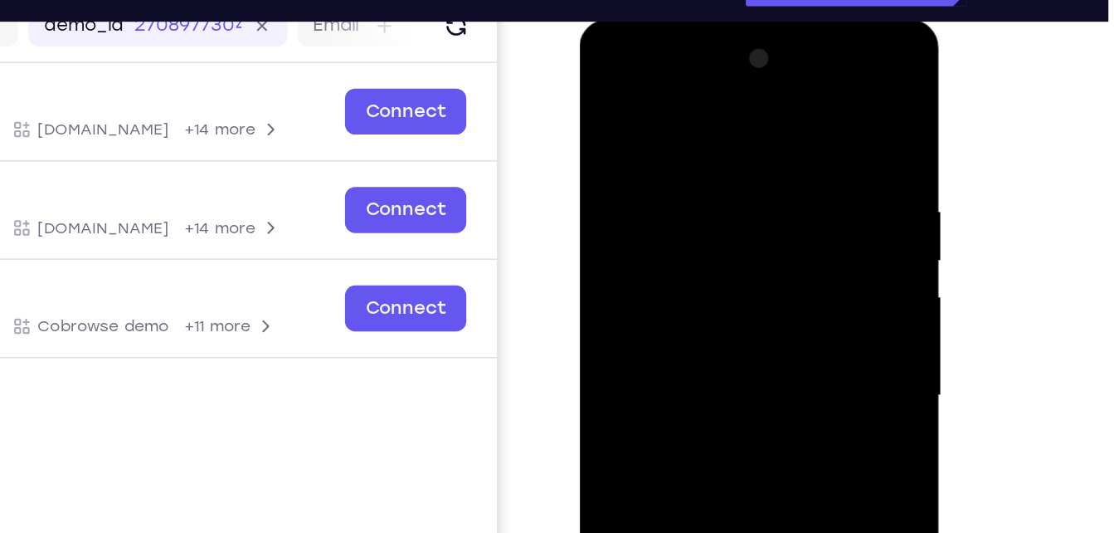
click at [759, 254] on div at bounding box center [696, 264] width 209 height 465
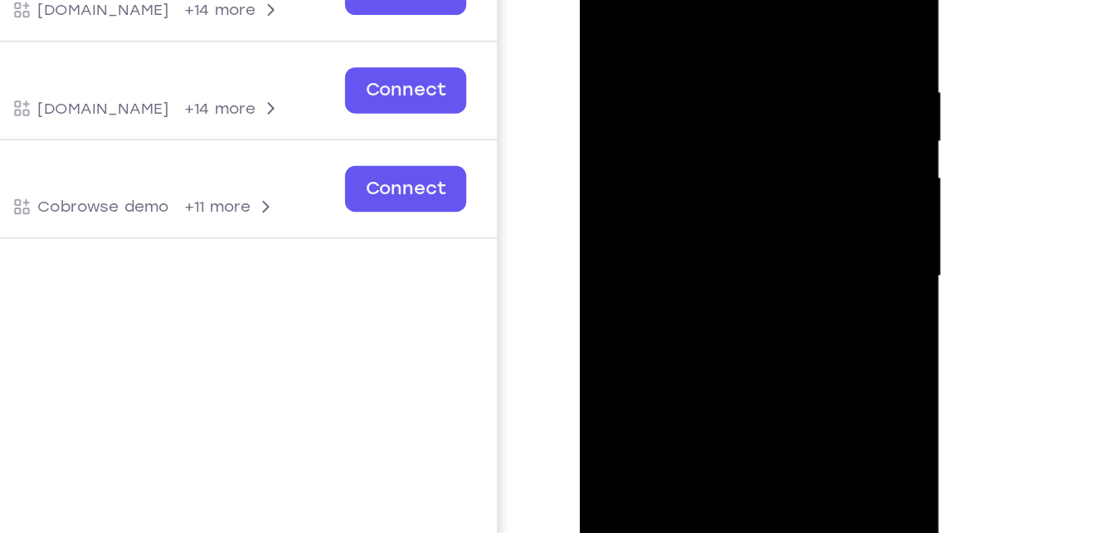
click at [677, 173] on div at bounding box center [696, 145] width 209 height 465
click at [658, 126] on div at bounding box center [696, 145] width 209 height 465
click at [651, 112] on div at bounding box center [696, 145] width 209 height 465
click at [650, 148] on div at bounding box center [696, 145] width 209 height 465
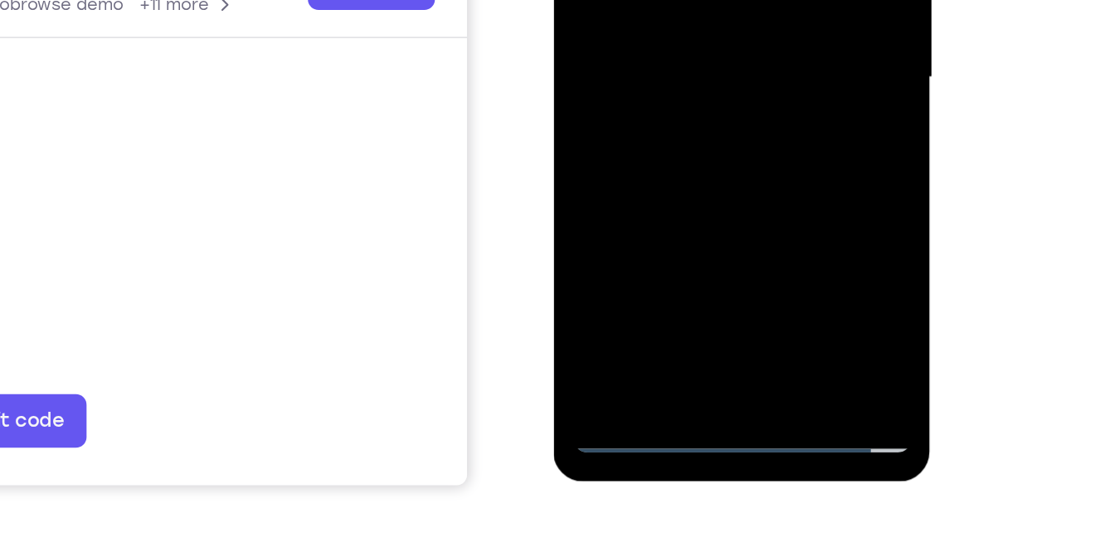
scroll to position [268, 0]
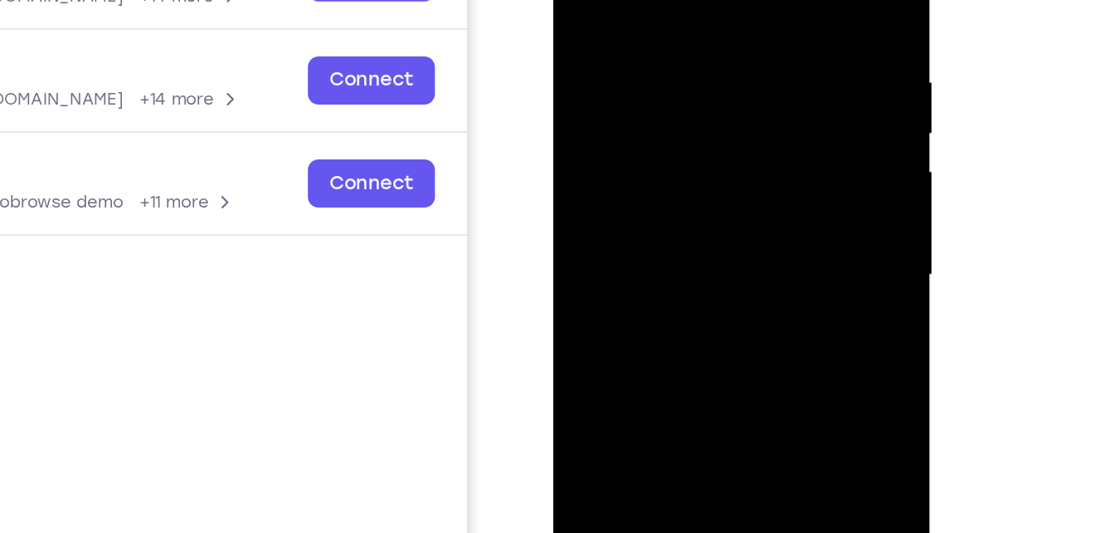
click at [671, 196] on div at bounding box center [670, 126] width 209 height 465
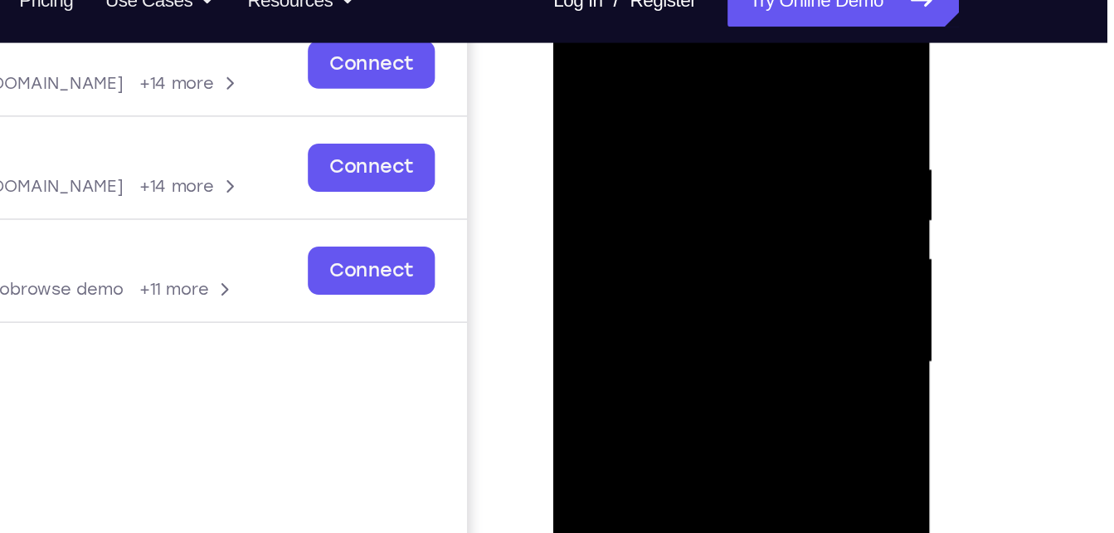
drag, startPoint x: 638, startPoint y: 52, endPoint x: 641, endPoint y: -39, distance: 91.3
click at [641, 0] on html "Online web based iOS Simulators and Android Emulators. Run iPhone, iPad, Mobile…" at bounding box center [671, 217] width 236 height 498
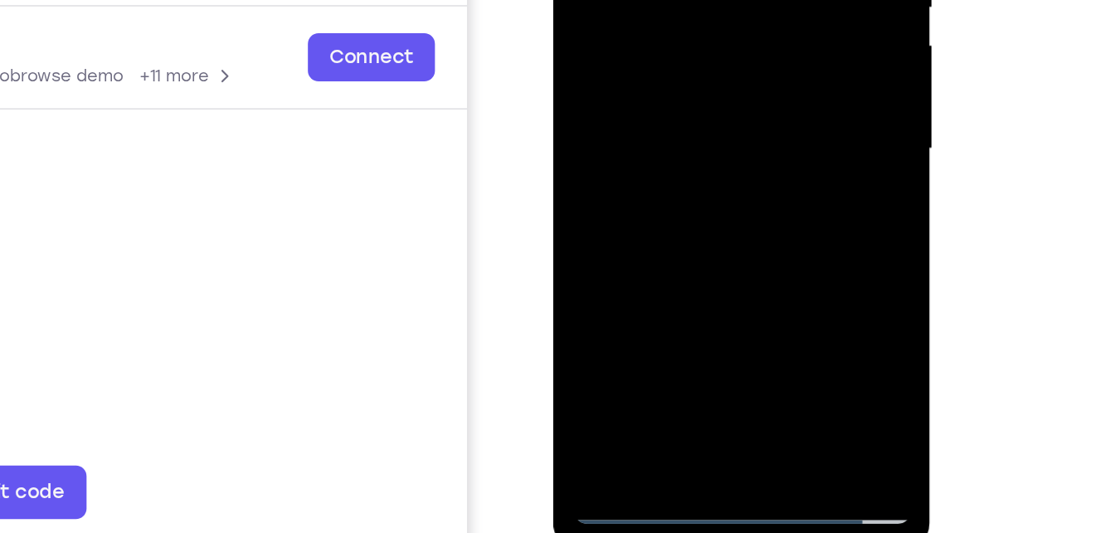
click at [630, 194] on div at bounding box center [670, 0] width 209 height 465
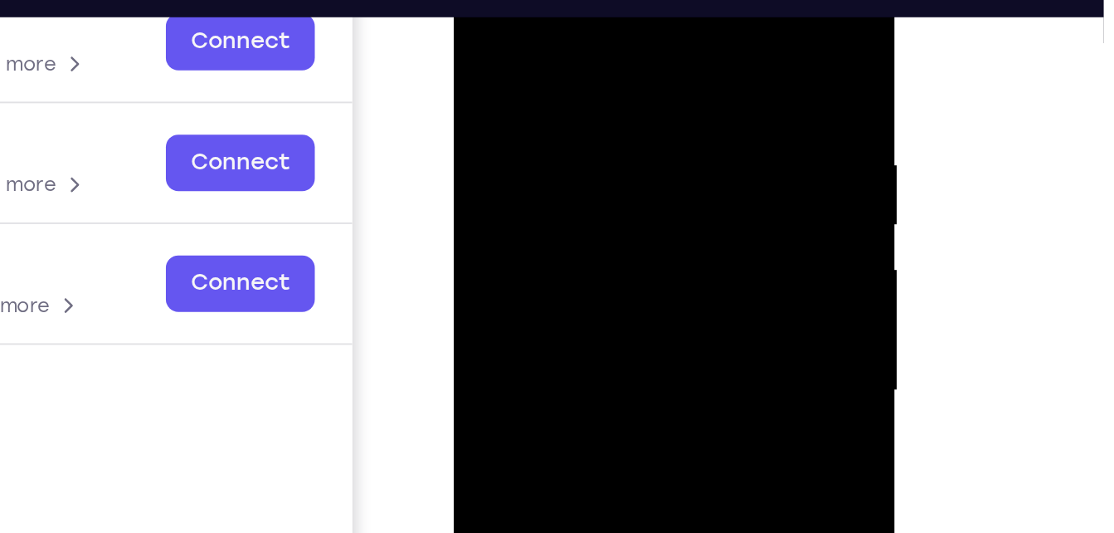
click at [557, 10] on div at bounding box center [571, 174] width 209 height 465
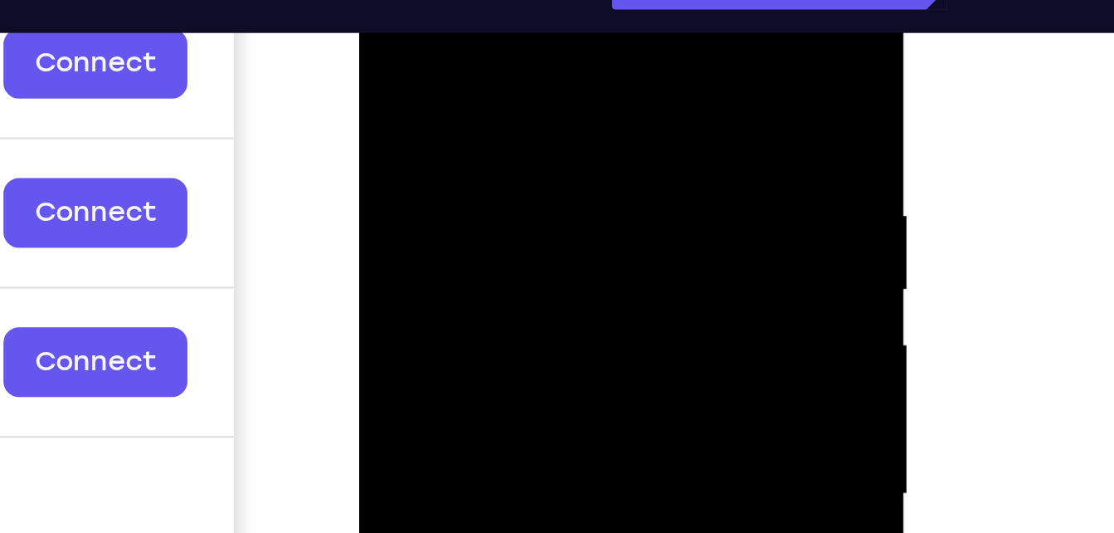
click at [451, 2] on div at bounding box center [476, 169] width 209 height 465
click at [438, 60] on div at bounding box center [476, 169] width 209 height 465
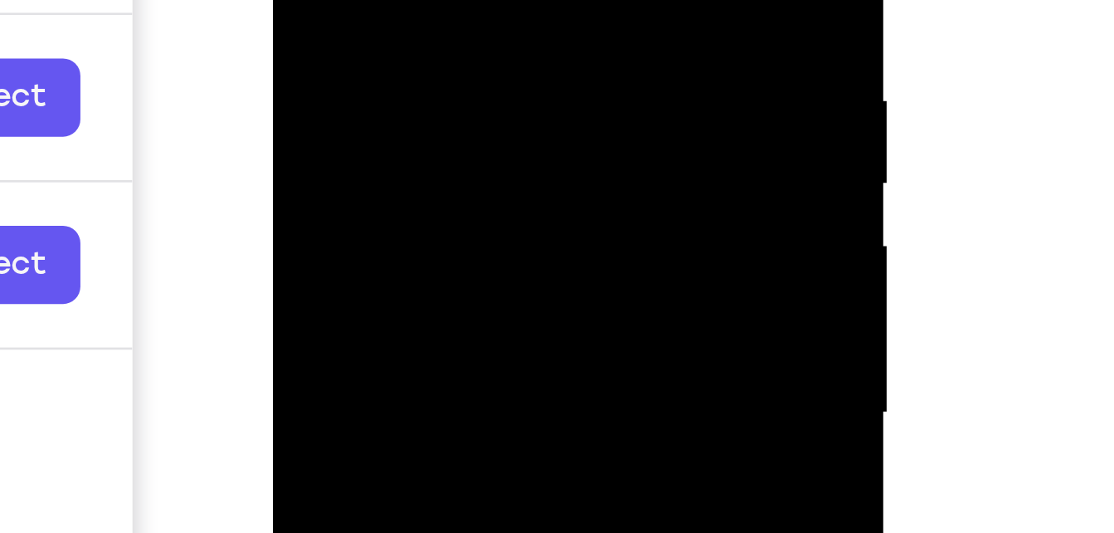
click at [386, 0] on div at bounding box center [389, 19] width 209 height 465
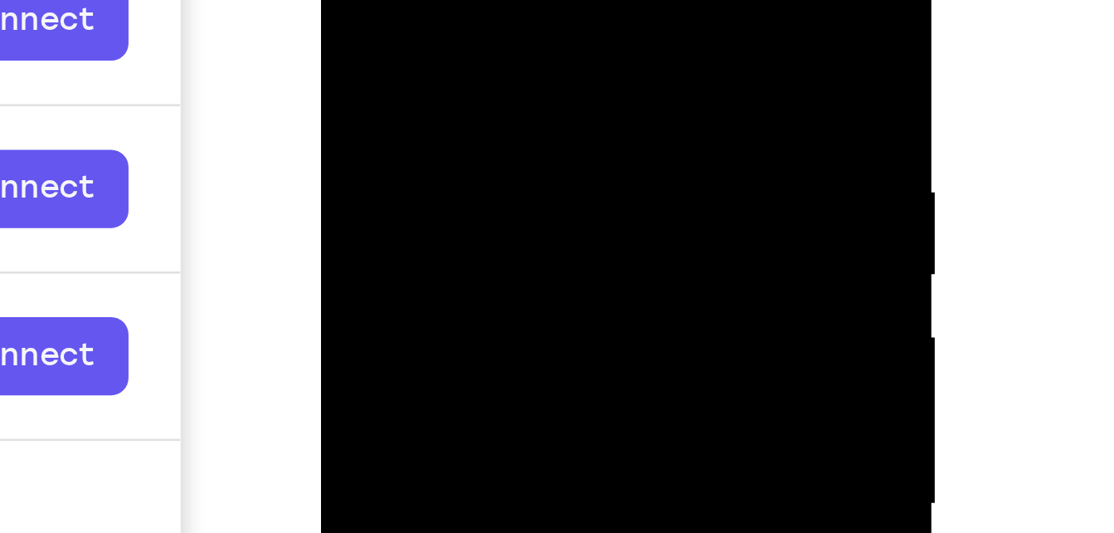
click at [350, 0] on div at bounding box center [437, 110] width 209 height 465
click at [399, 59] on div at bounding box center [437, 110] width 209 height 465
click at [424, 1] on div at bounding box center [437, 110] width 209 height 465
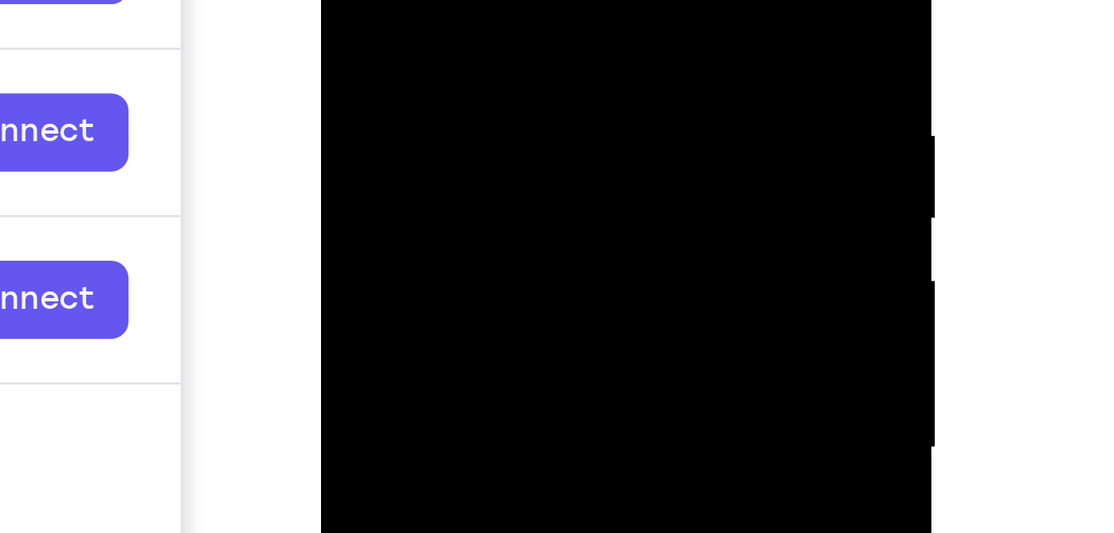
click at [348, 0] on div at bounding box center [437, 54] width 209 height 465
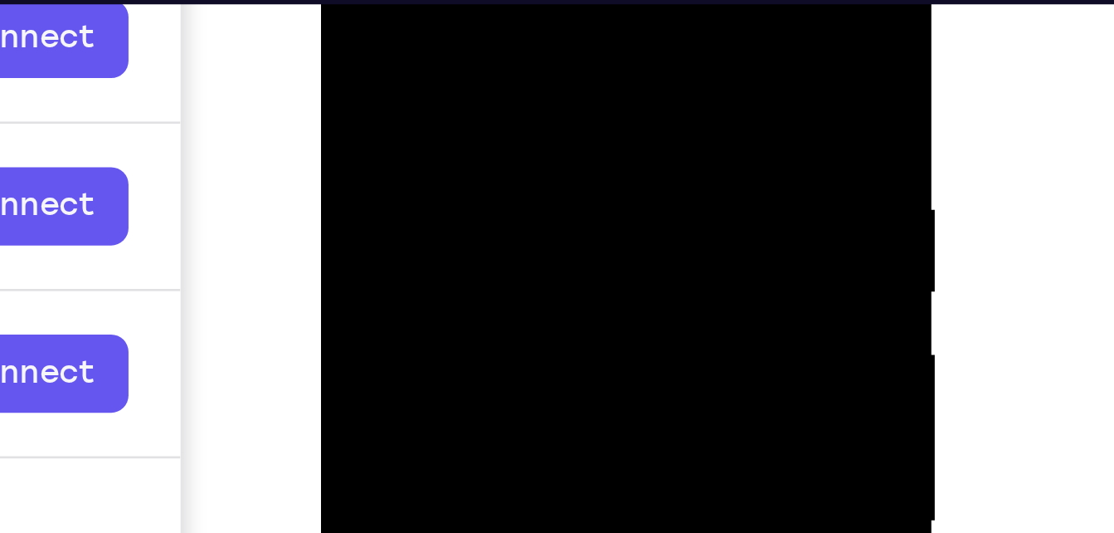
click at [402, 0] on div at bounding box center [437, 127] width 209 height 465
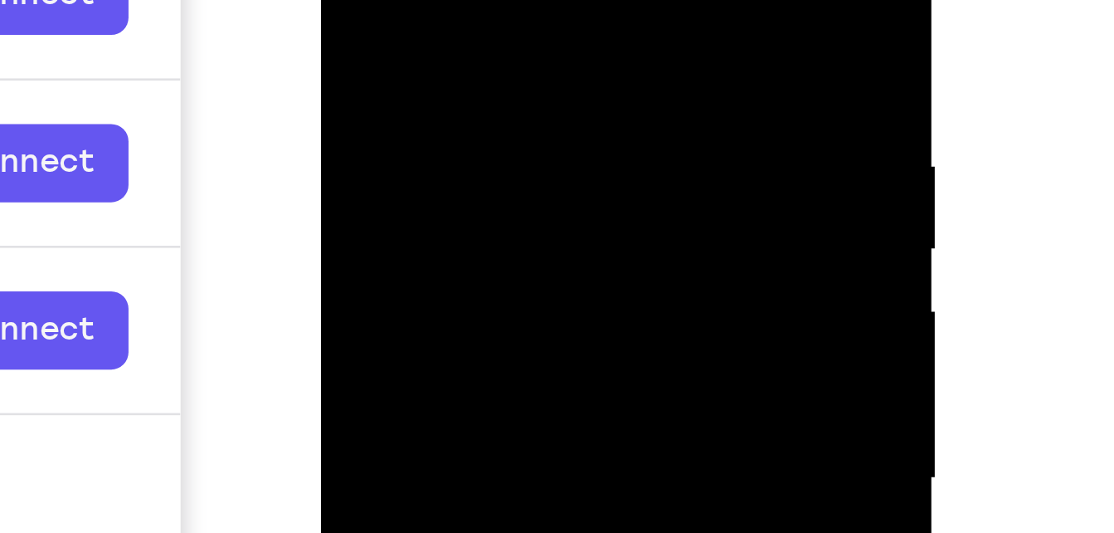
click at [407, 0] on div at bounding box center [437, 84] width 209 height 465
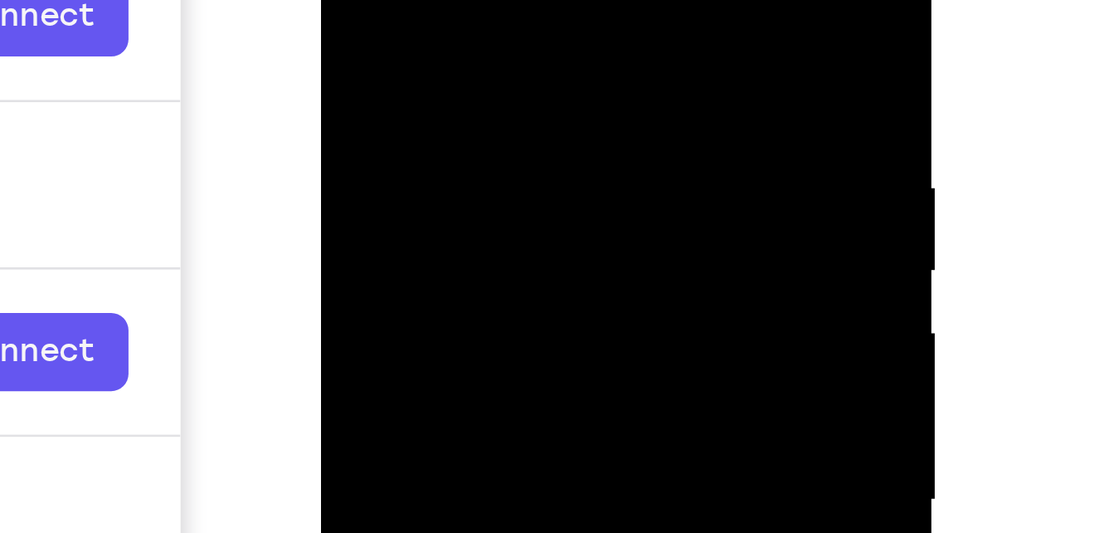
click at [350, 0] on div at bounding box center [437, 106] width 209 height 465
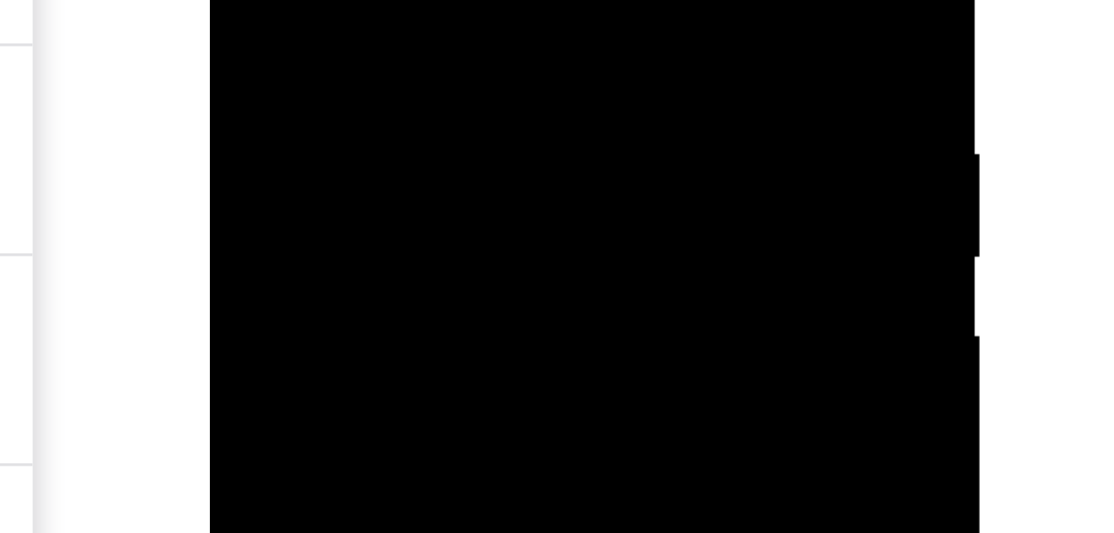
click at [236, 0] on div at bounding box center [326, 89] width 209 height 465
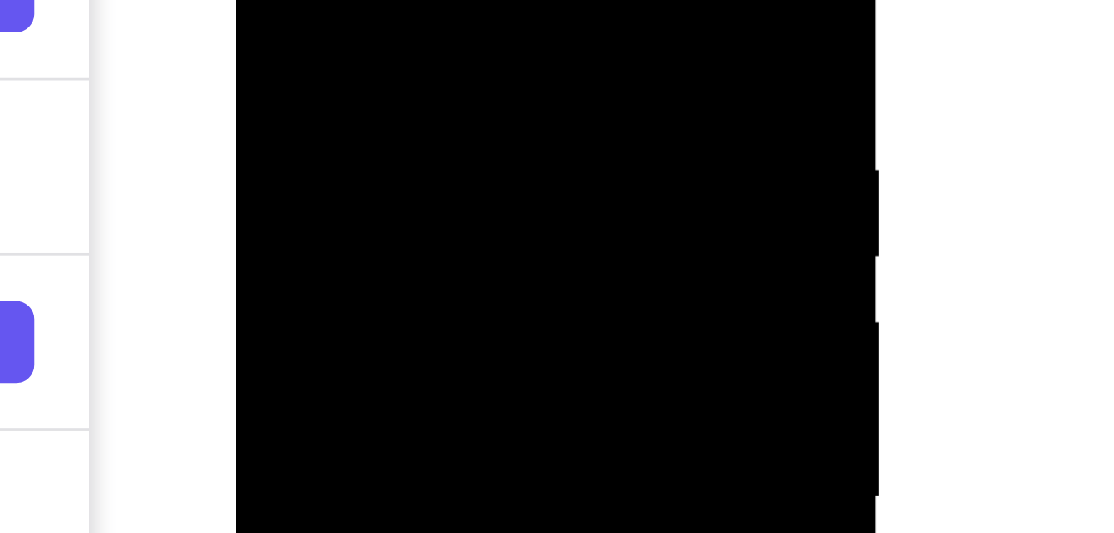
click at [267, 54] on div at bounding box center [353, 72] width 209 height 465
click at [336, 0] on div at bounding box center [353, 72] width 209 height 465
click at [264, 0] on div at bounding box center [353, 72] width 209 height 465
click at [291, 0] on div at bounding box center [353, 72] width 209 height 465
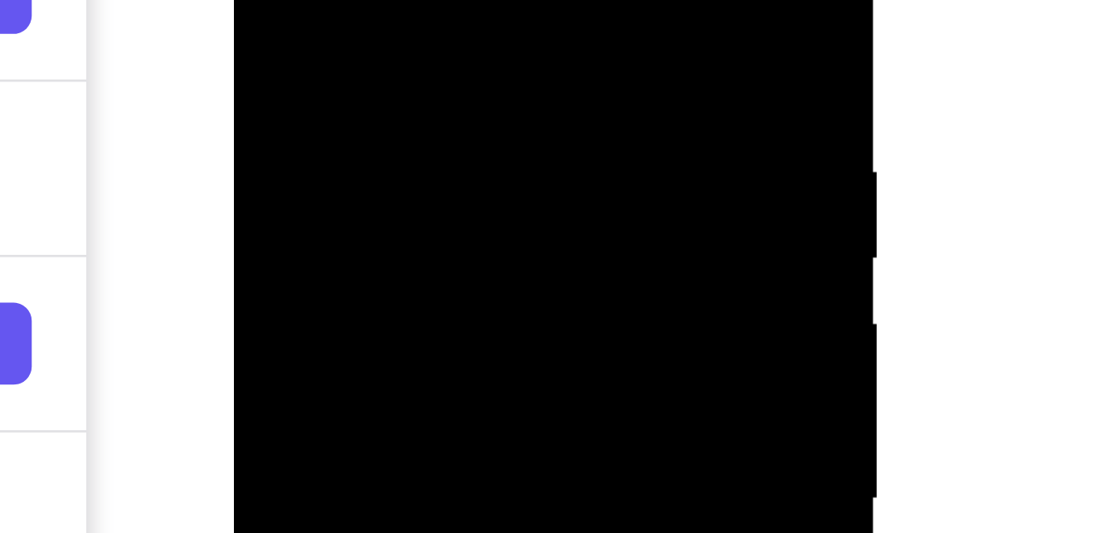
click at [262, 0] on div at bounding box center [350, 74] width 209 height 465
click at [299, 0] on div at bounding box center [350, 74] width 209 height 465
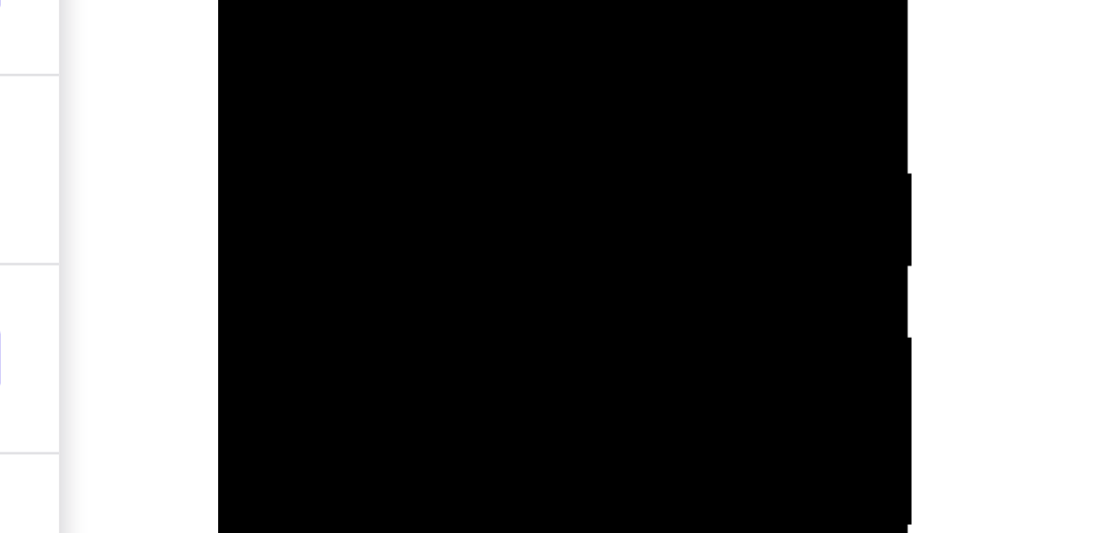
click at [244, 0] on div at bounding box center [335, 49] width 209 height 465
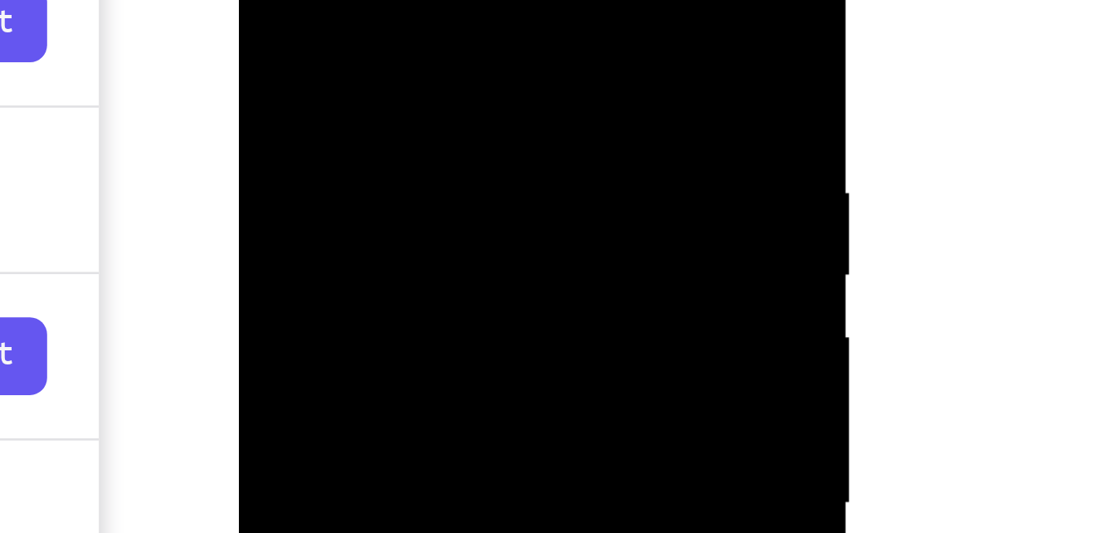
click at [417, 0] on div at bounding box center [355, 113] width 209 height 465
click at [442, 0] on div at bounding box center [355, 113] width 209 height 465
click at [367, 0] on div at bounding box center [355, 113] width 209 height 465
click at [317, 95] on div at bounding box center [355, 113] width 209 height 465
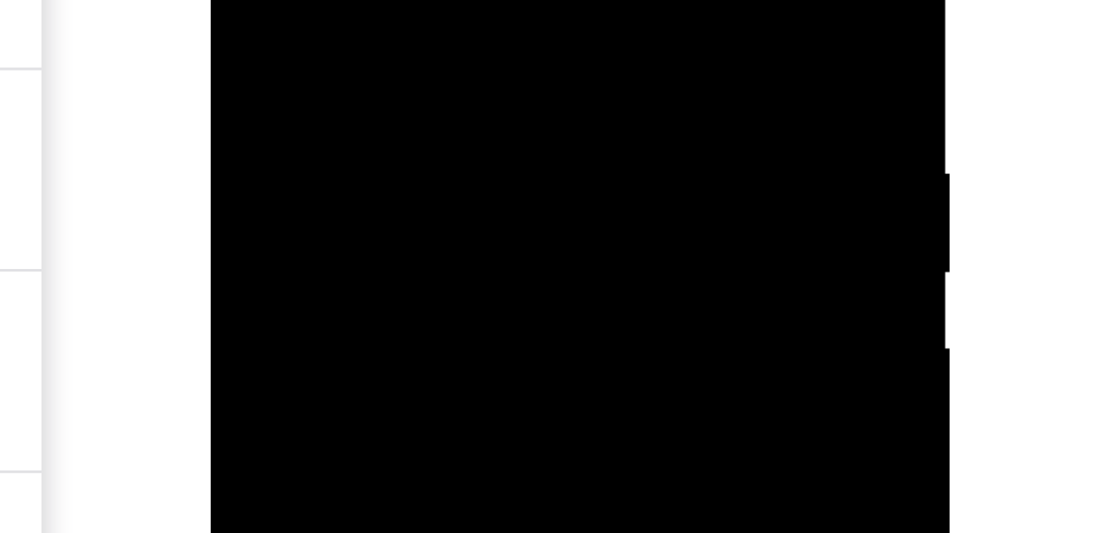
click at [239, 0] on div at bounding box center [328, 25] width 209 height 465
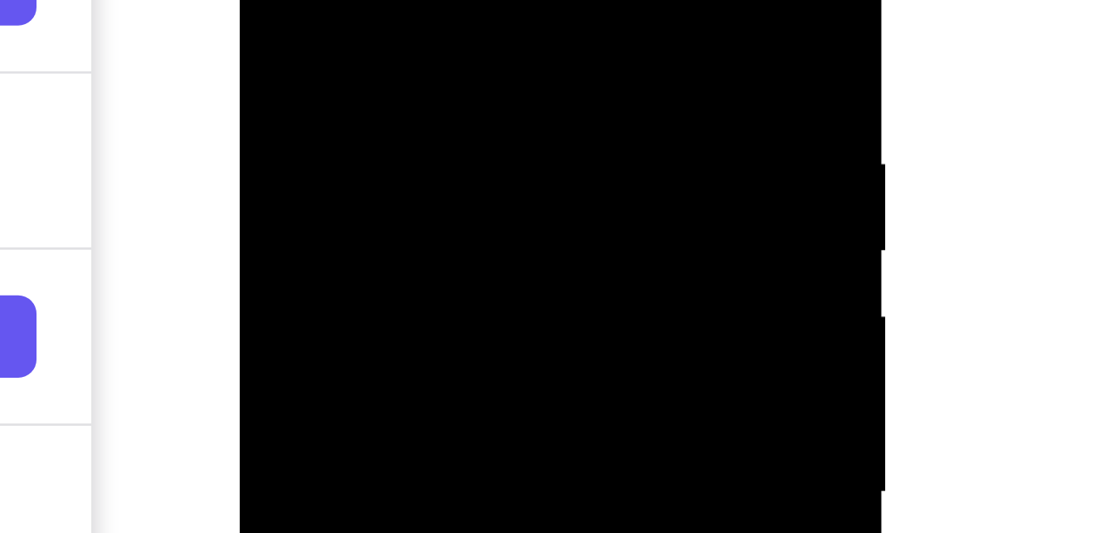
click at [298, 18] on div at bounding box center [356, 64] width 209 height 465
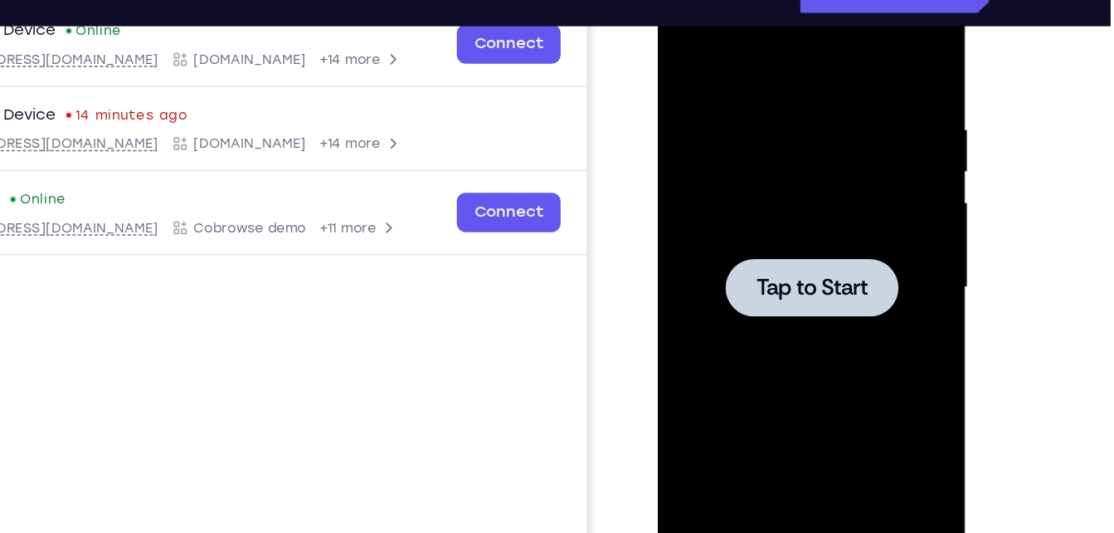
click at [735, 118] on div at bounding box center [774, 210] width 209 height 465
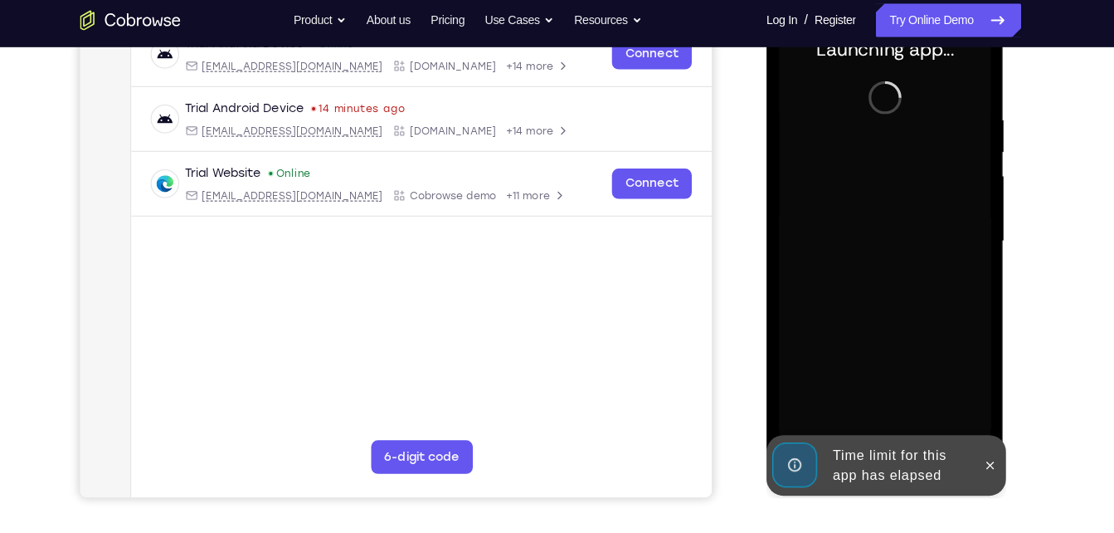
scroll to position [280, 0]
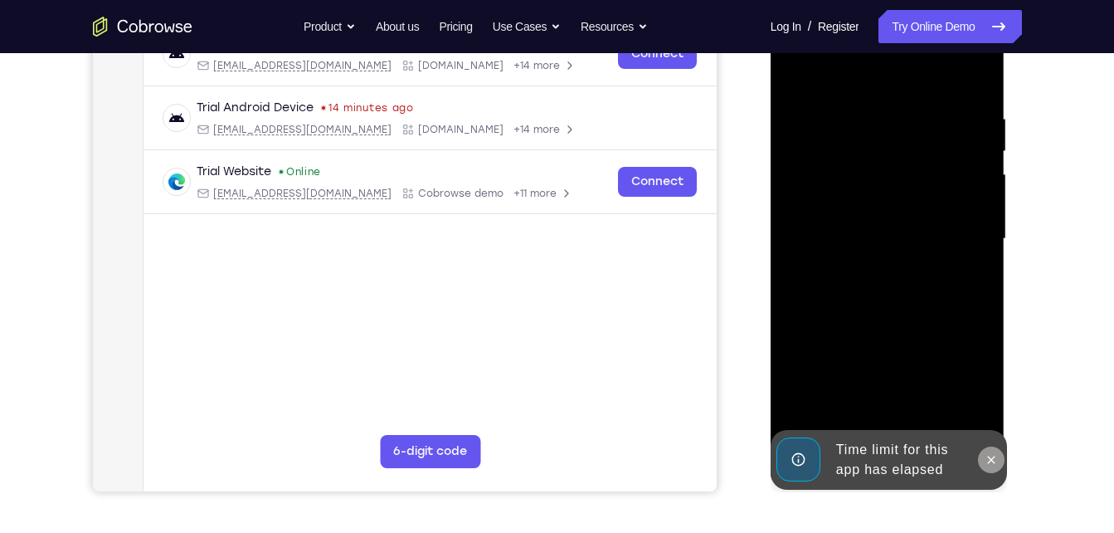
click at [981, 458] on button at bounding box center [991, 459] width 27 height 27
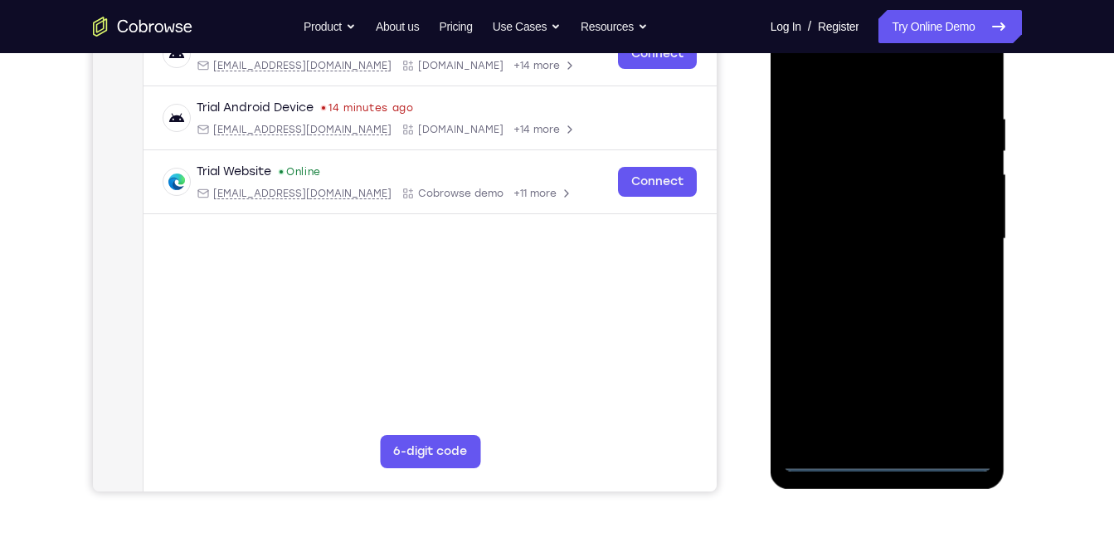
click at [888, 454] on div at bounding box center [887, 239] width 209 height 465
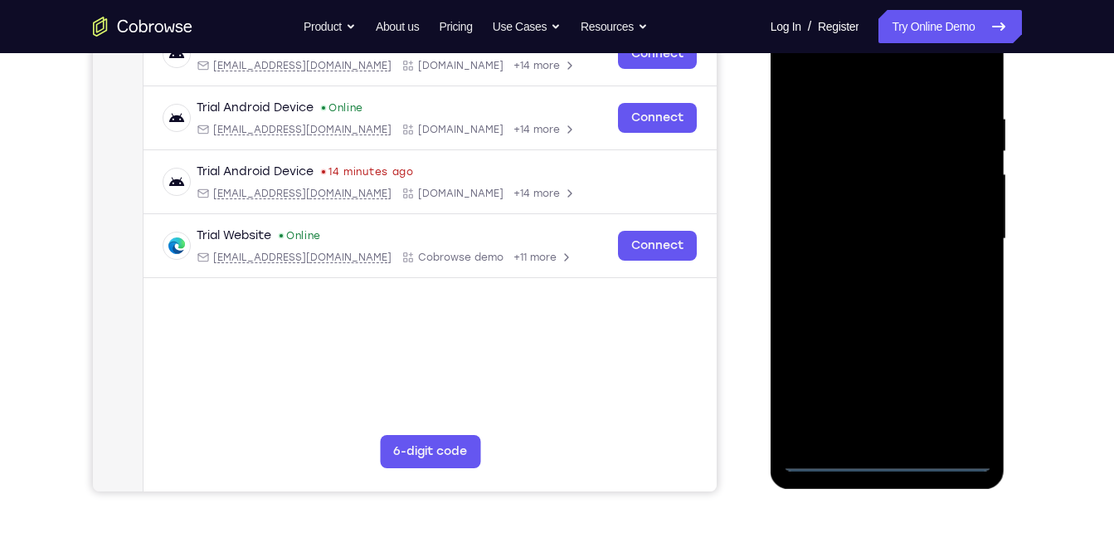
click at [978, 397] on div at bounding box center [887, 239] width 209 height 465
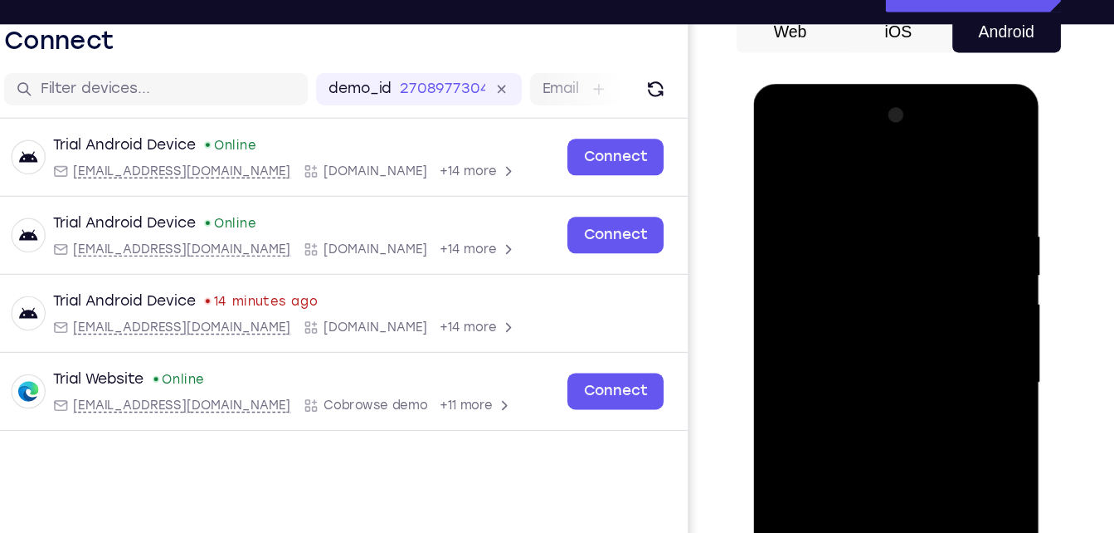
scroll to position [173, 0]
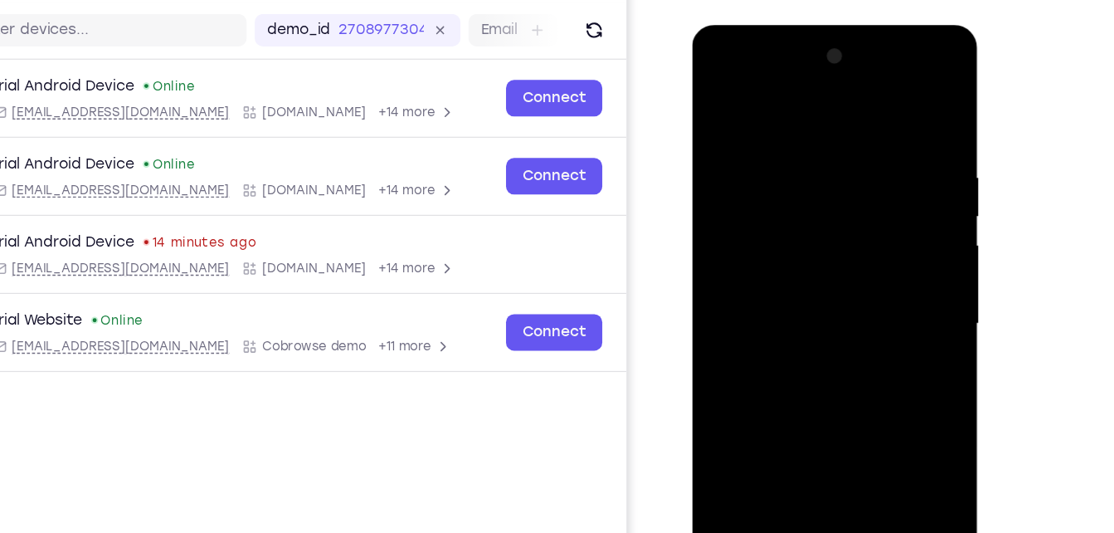
click at [728, 80] on div at bounding box center [808, 269] width 209 height 465
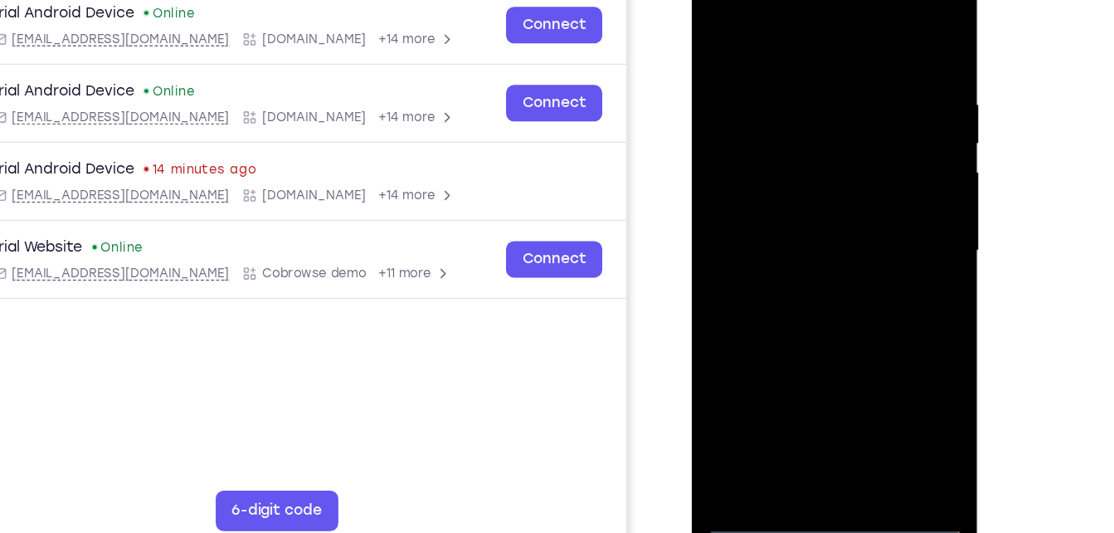
click at [874, 182] on div at bounding box center [808, 197] width 209 height 465
click at [792, 231] on div at bounding box center [808, 197] width 209 height 465
click at [777, 190] on div at bounding box center [808, 197] width 209 height 465
click at [768, 168] on div at bounding box center [808, 197] width 209 height 465
click at [768, 192] on div at bounding box center [808, 197] width 209 height 465
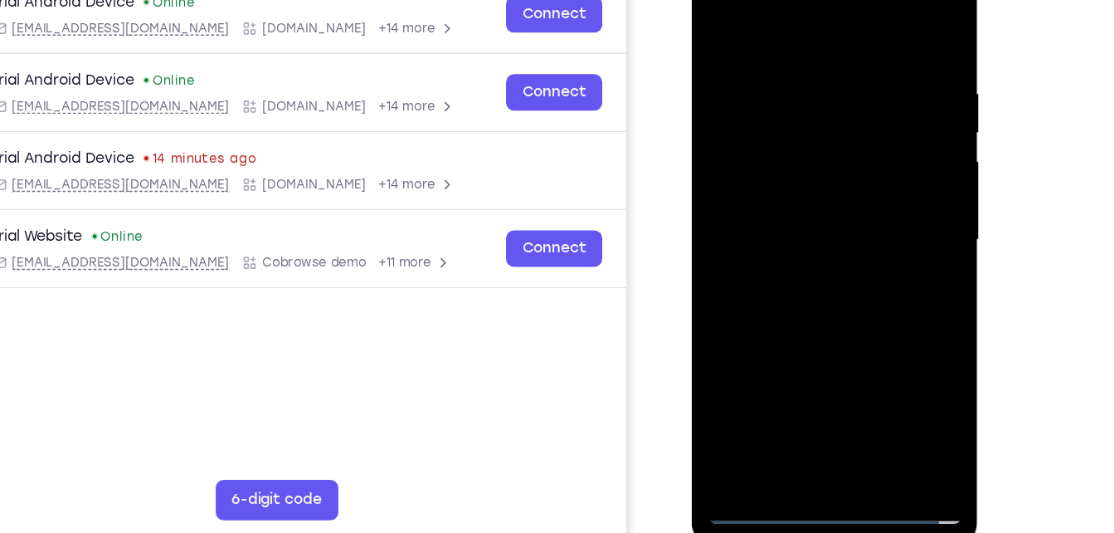
scroll to position [228, 0]
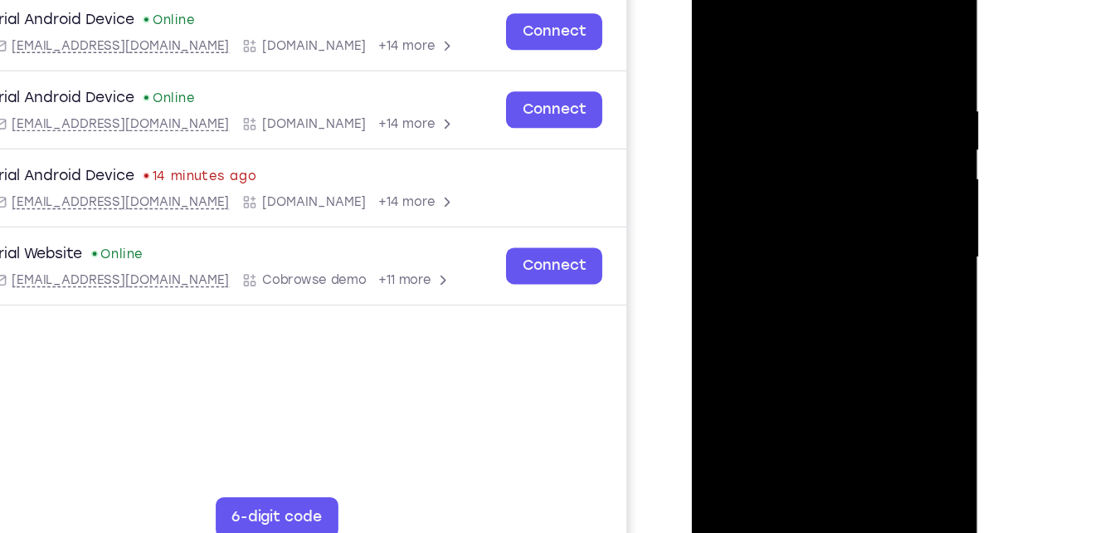
click at [791, 256] on div at bounding box center [808, 203] width 209 height 465
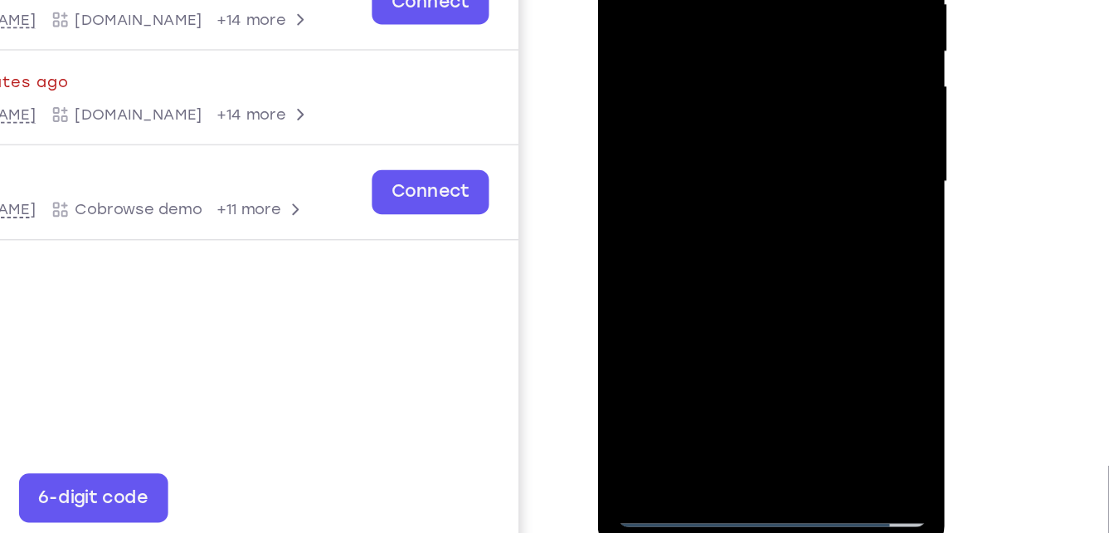
click at [696, 127] on div at bounding box center [715, 64] width 209 height 465
click at [679, 267] on div at bounding box center [715, 64] width 209 height 465
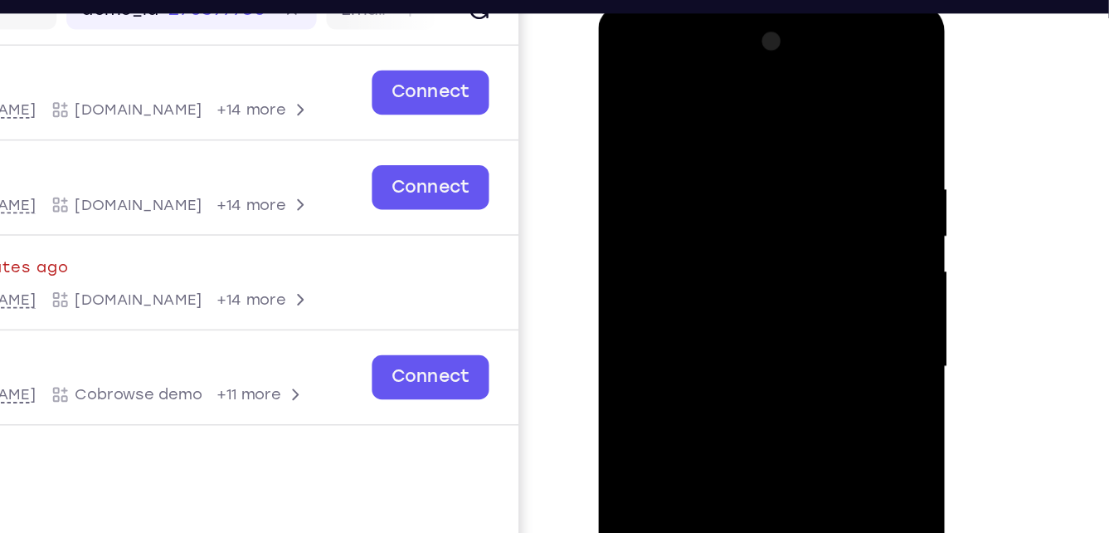
drag, startPoint x: 703, startPoint y: 90, endPoint x: 716, endPoint y: 7, distance: 84.0
click at [716, 7] on div at bounding box center [715, 250] width 235 height 494
click at [711, 77] on div at bounding box center [715, 248] width 209 height 465
click at [776, 80] on div at bounding box center [715, 248] width 209 height 465
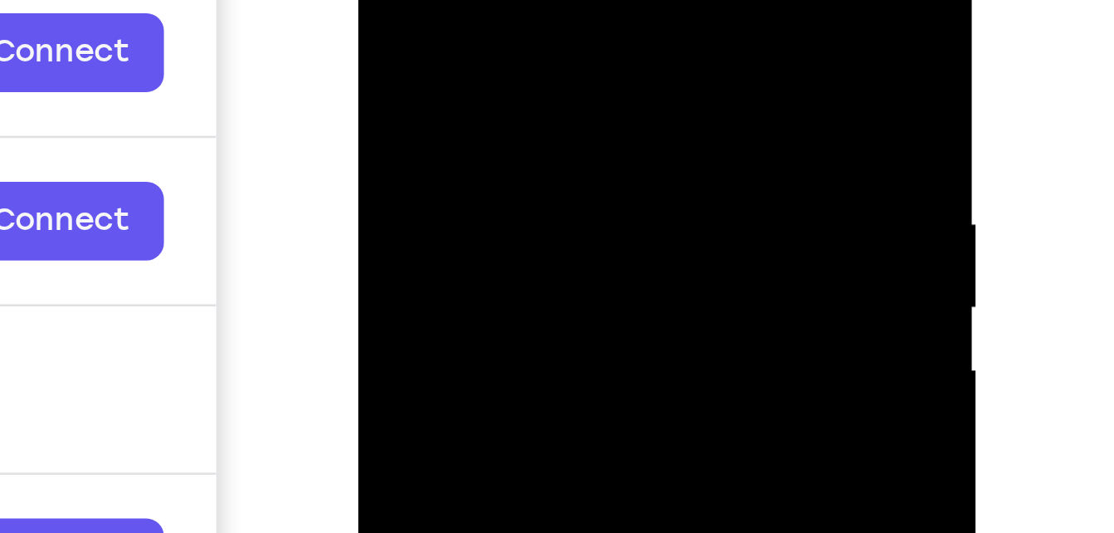
click at [427, 87] on div at bounding box center [474, 140] width 209 height 465
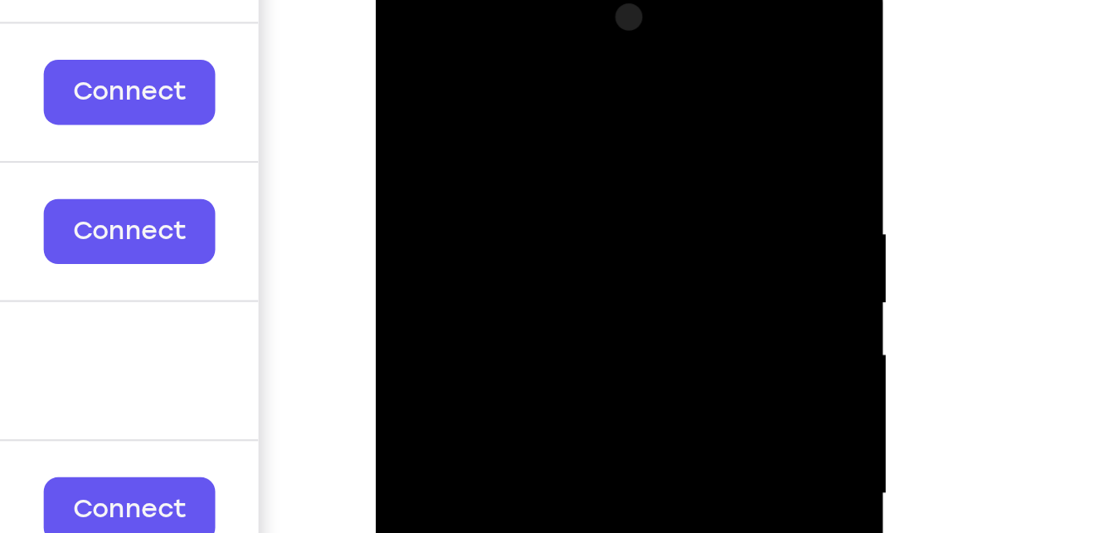
click at [402, 37] on div at bounding box center [491, 207] width 209 height 465
click at [446, 81] on div at bounding box center [491, 207] width 209 height 465
drag, startPoint x: 471, startPoint y: 88, endPoint x: 475, endPoint y: 117, distance: 29.3
click at [475, 117] on div at bounding box center [491, 207] width 209 height 465
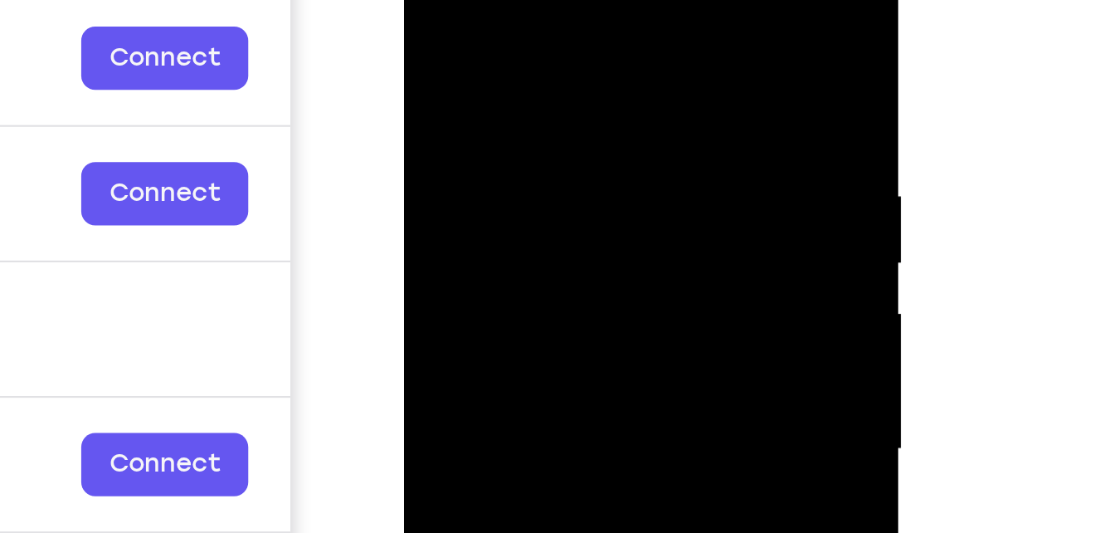
click at [432, 11] on div at bounding box center [520, 176] width 209 height 465
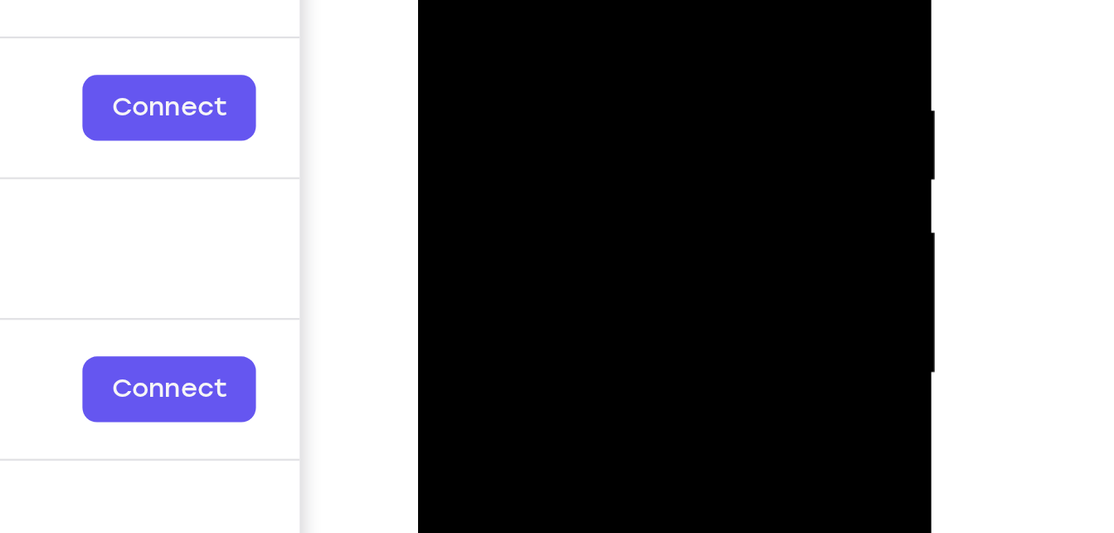
click at [530, 0] on div at bounding box center [535, 80] width 209 height 465
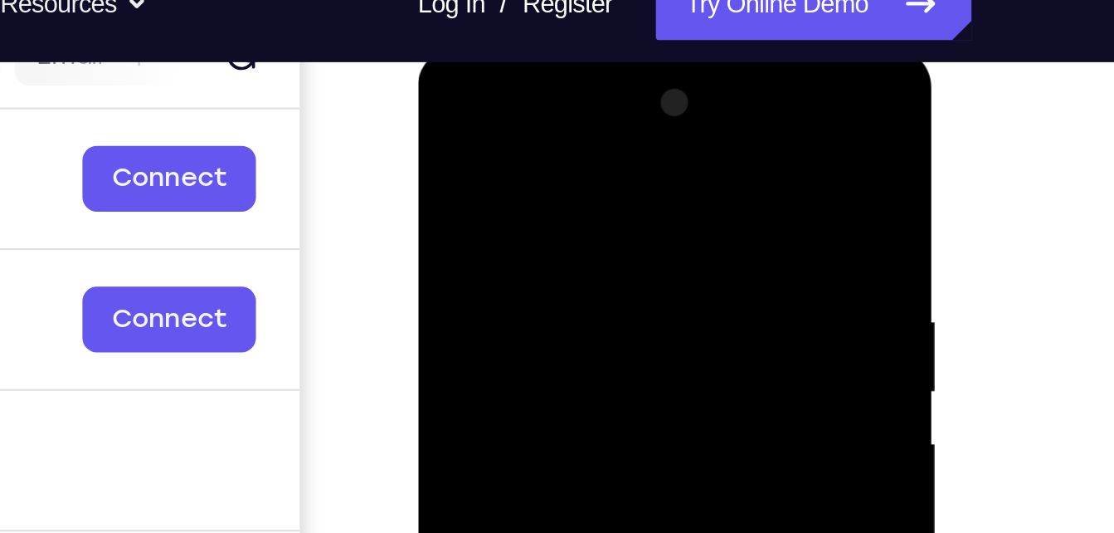
click at [626, 124] on div at bounding box center [535, 292] width 209 height 465
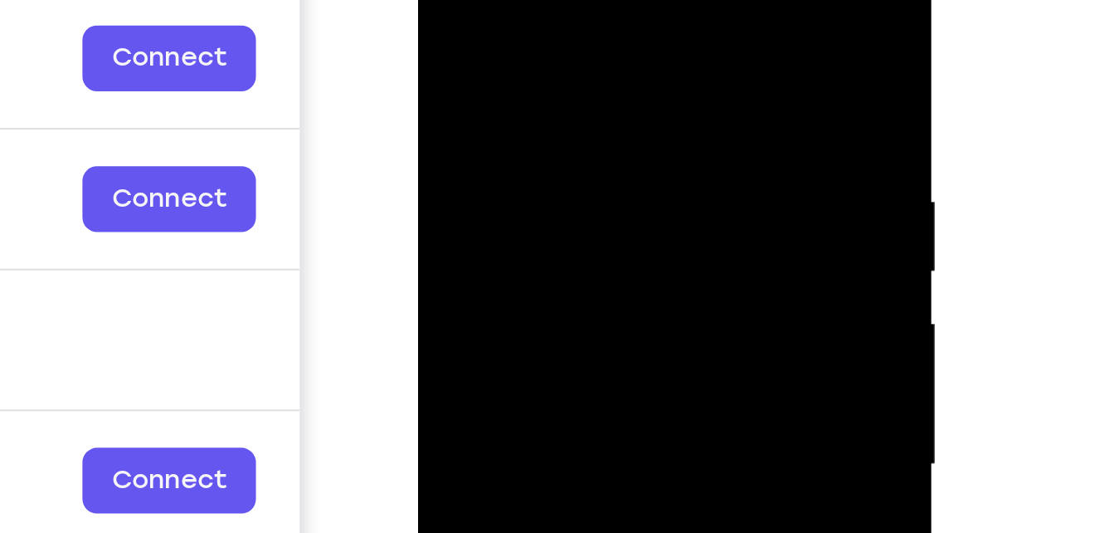
click at [621, 110] on div at bounding box center [535, 171] width 209 height 465
click at [513, 0] on div at bounding box center [535, 171] width 209 height 465
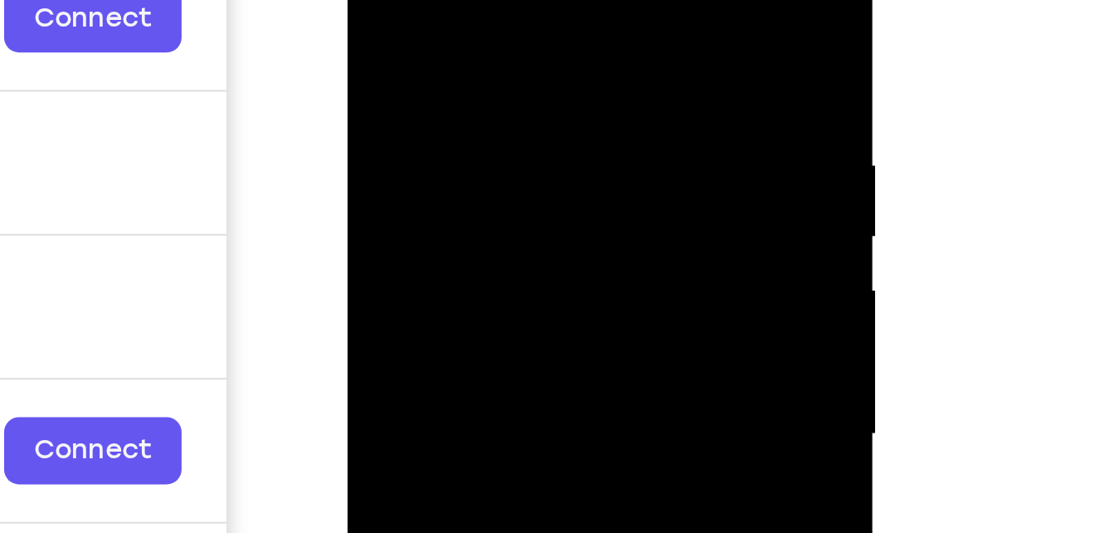
drag, startPoint x: 422, startPoint y: 66, endPoint x: 429, endPoint y: 32, distance: 34.7
click at [429, 32] on div at bounding box center [463, 129] width 209 height 465
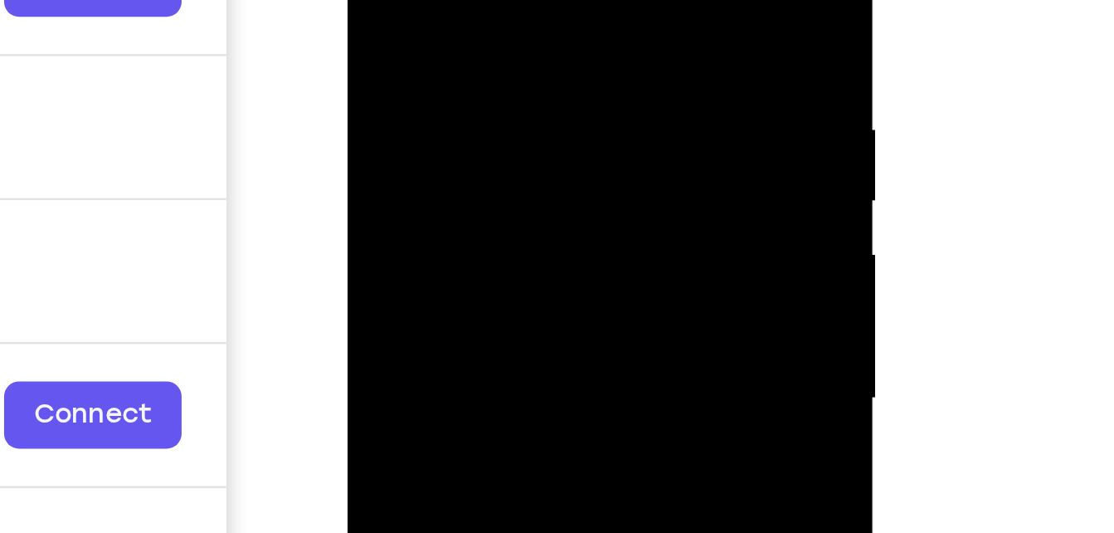
click at [489, 17] on div at bounding box center [463, 93] width 209 height 465
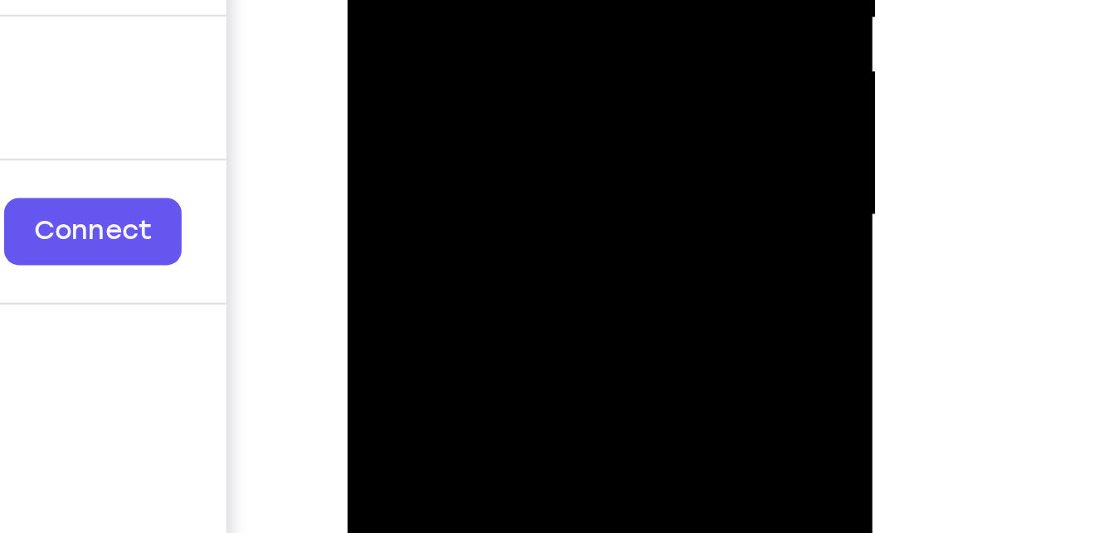
drag, startPoint x: 482, startPoint y: -21, endPoint x: 477, endPoint y: 31, distance: 51.7
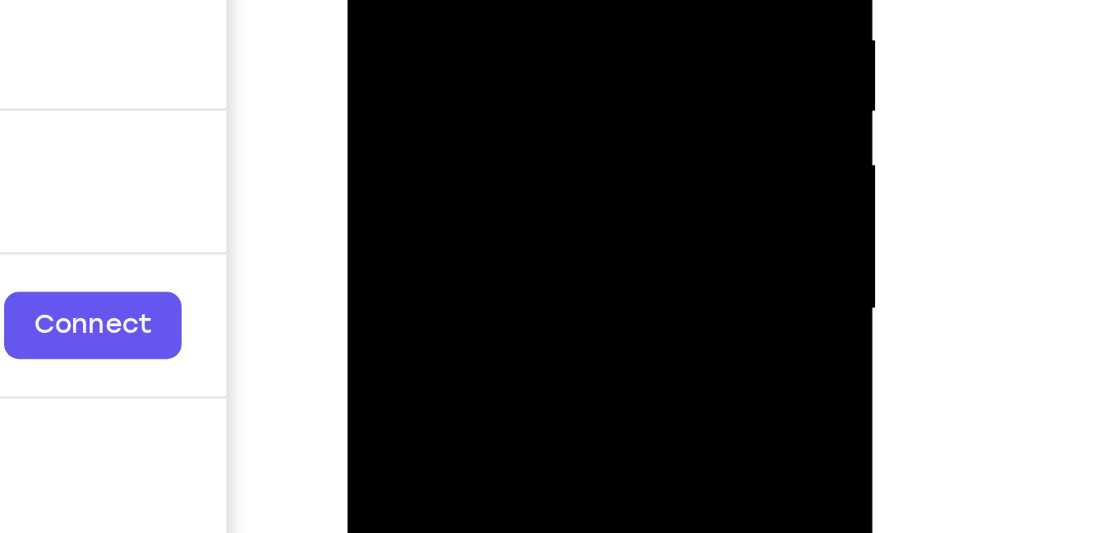
drag, startPoint x: 404, startPoint y: -71, endPoint x: 405, endPoint y: -44, distance: 26.6
click at [405, 0] on div at bounding box center [463, 4] width 209 height 465
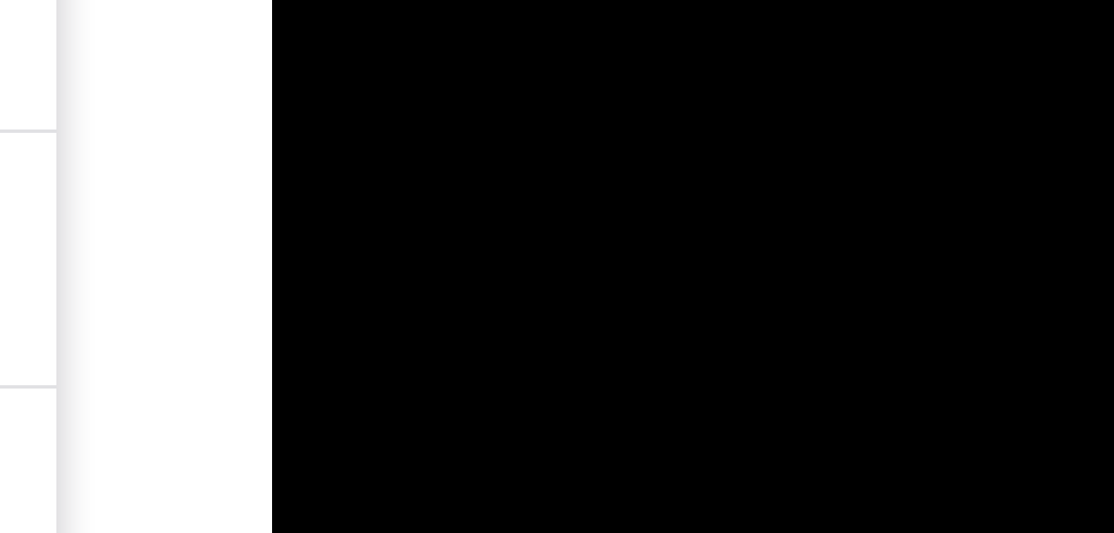
click at [299, 0] on div at bounding box center [389, 9] width 209 height 465
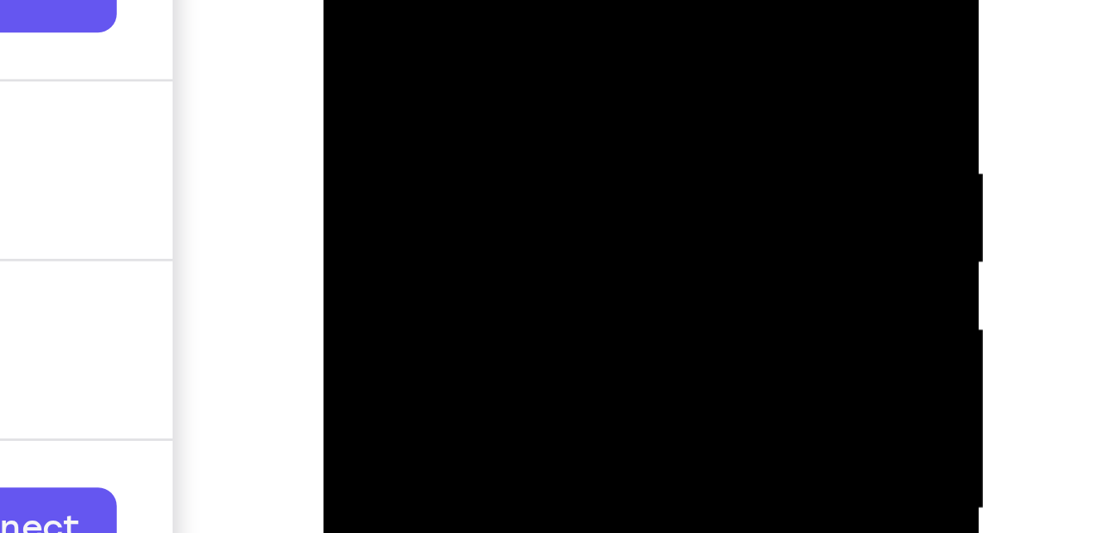
click at [391, 22] on div at bounding box center [440, 68] width 209 height 465
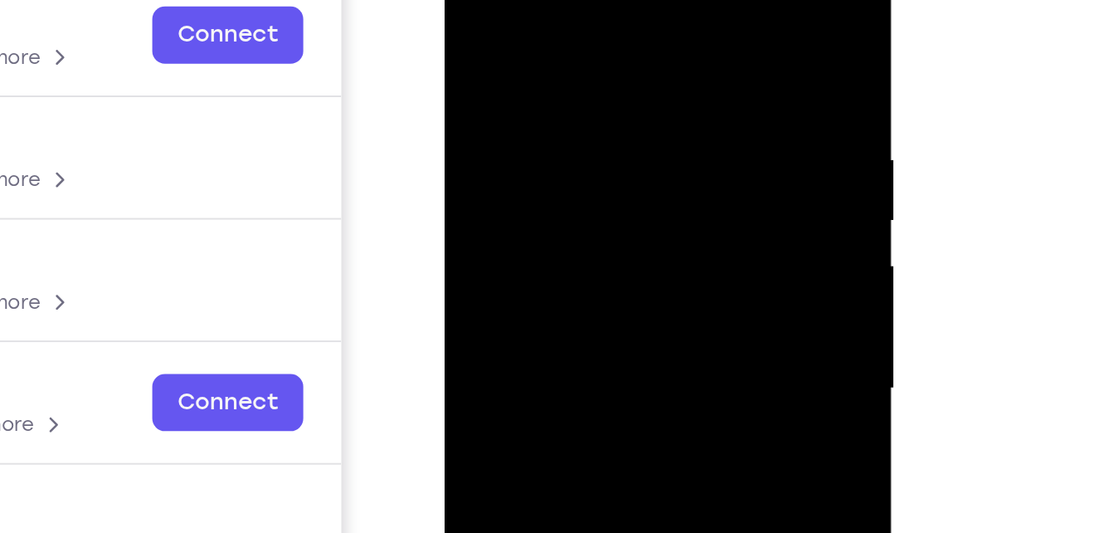
click at [650, 0] on div at bounding box center [561, 166] width 209 height 465
click at [651, 46] on div at bounding box center [561, 166] width 209 height 465
drag, startPoint x: 574, startPoint y: 121, endPoint x: 609, endPoint y: -45, distance: 169.5
click at [609, 0] on div at bounding box center [561, 166] width 209 height 465
drag, startPoint x: 572, startPoint y: 108, endPoint x: 565, endPoint y: 157, distance: 49.4
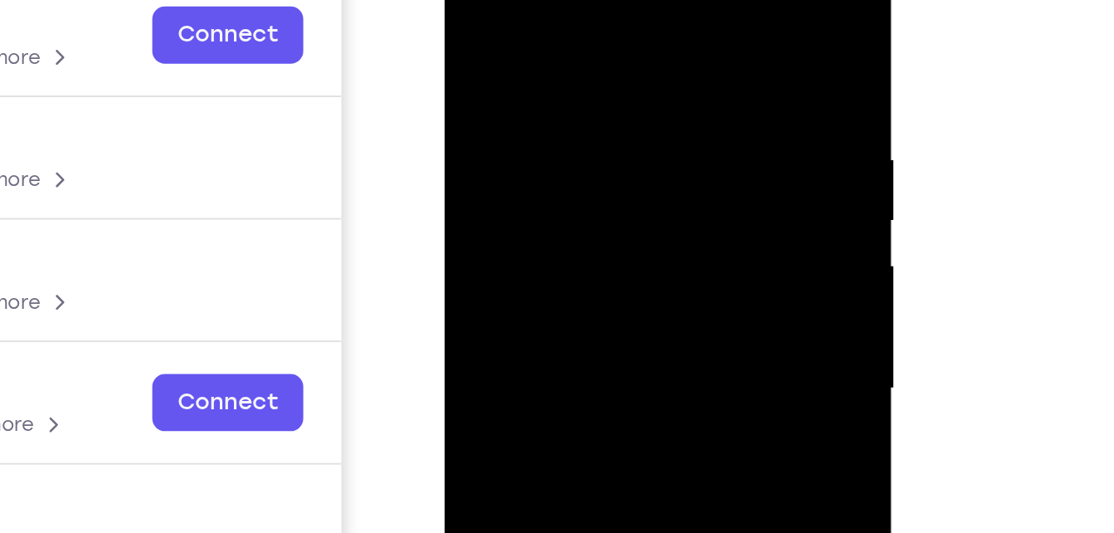
click at [565, 157] on div at bounding box center [561, 166] width 209 height 465
drag, startPoint x: 563, startPoint y: 100, endPoint x: 563, endPoint y: 148, distance: 48.1
click at [563, 148] on div at bounding box center [561, 166] width 209 height 465
drag, startPoint x: 564, startPoint y: 80, endPoint x: 563, endPoint y: 137, distance: 57.2
click at [563, 137] on div at bounding box center [561, 166] width 209 height 465
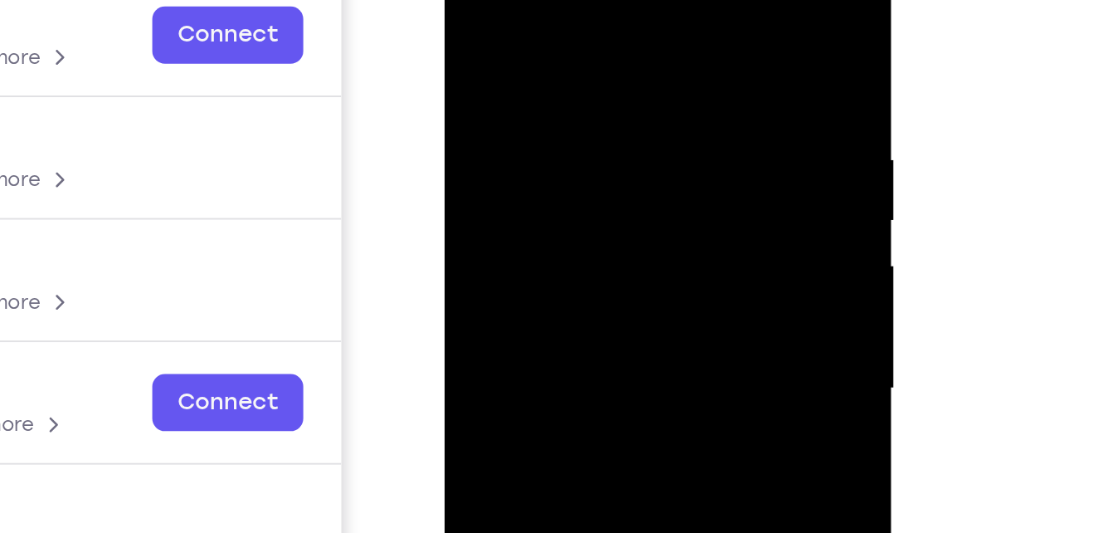
drag, startPoint x: 560, startPoint y: 65, endPoint x: 555, endPoint y: 126, distance: 61.6
click at [555, 126] on div at bounding box center [561, 166] width 209 height 465
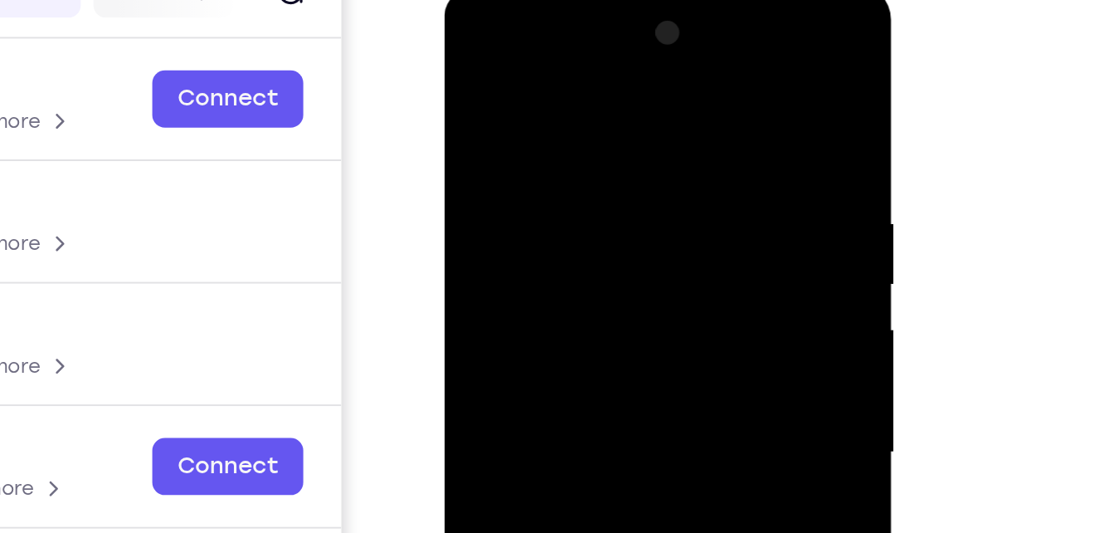
drag, startPoint x: 555, startPoint y: 166, endPoint x: 546, endPoint y: 275, distance: 109.1
click at [546, 275] on div at bounding box center [561, 229] width 209 height 465
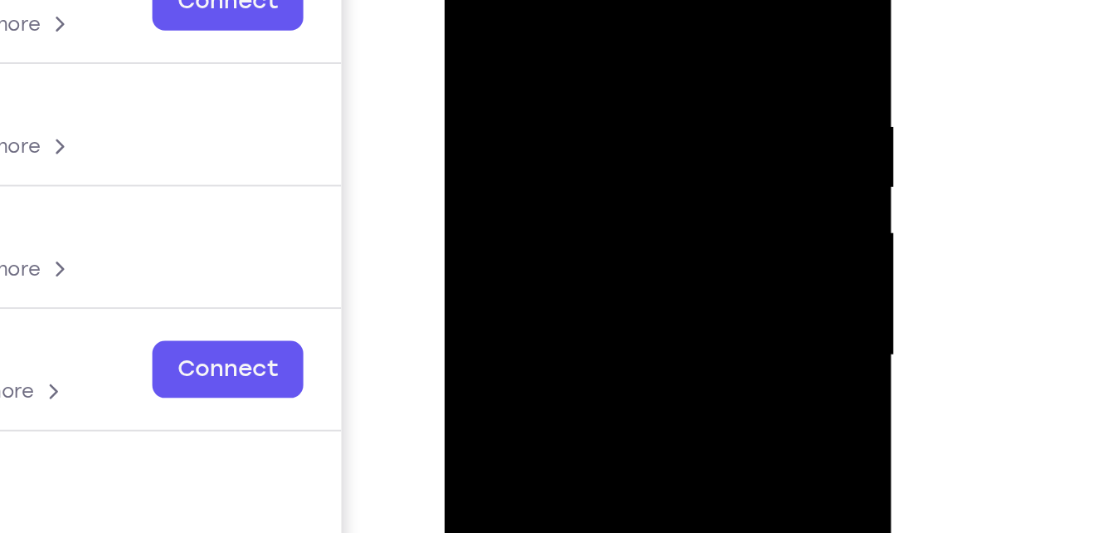
drag, startPoint x: 570, startPoint y: 89, endPoint x: 548, endPoint y: 183, distance: 96.2
click at [548, 183] on div at bounding box center [561, 132] width 209 height 465
drag, startPoint x: 563, startPoint y: 132, endPoint x: 559, endPoint y: 200, distance: 68.2
click at [559, 200] on div at bounding box center [561, 132] width 209 height 465
click at [538, 0] on div at bounding box center [561, 132] width 209 height 465
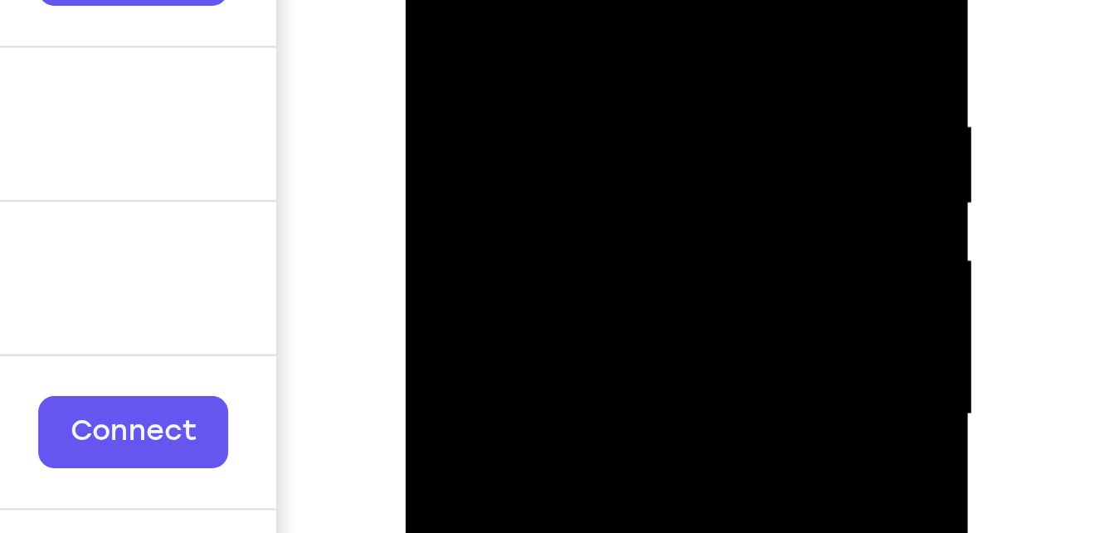
click at [484, 0] on div at bounding box center [522, 71] width 209 height 465
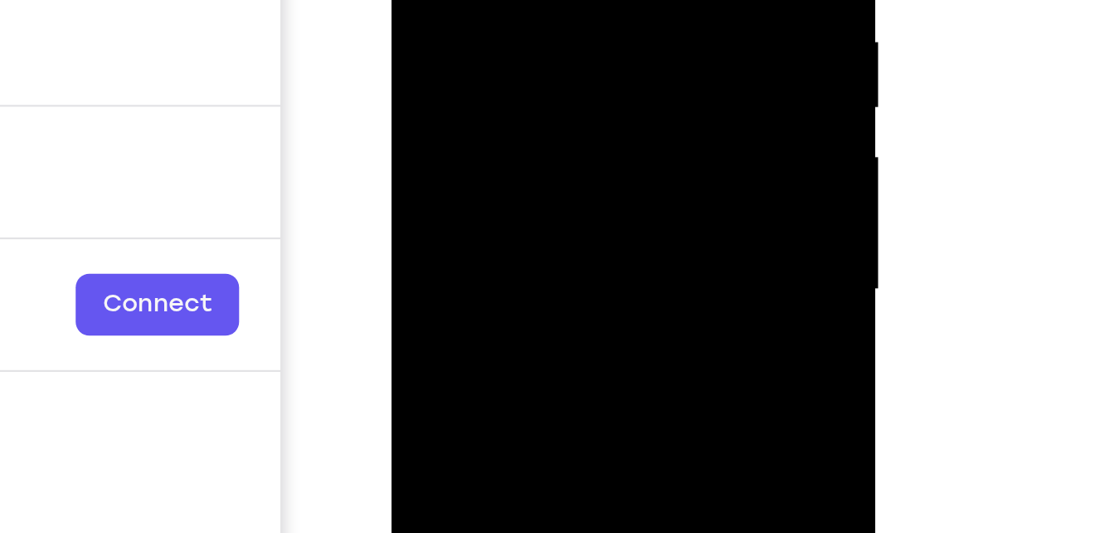
drag, startPoint x: 501, startPoint y: -7, endPoint x: 502, endPoint y: 13, distance: 19.9
click at [502, 13] on div at bounding box center [508, 28] width 209 height 465
click at [538, 0] on div at bounding box center [508, 28] width 209 height 465
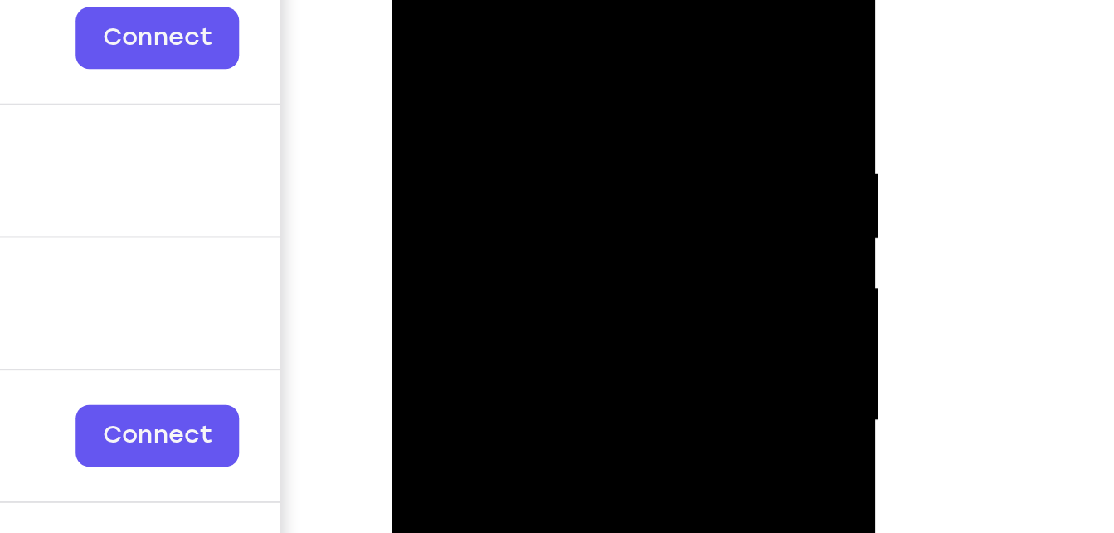
click at [422, 0] on div at bounding box center [508, 159] width 209 height 465
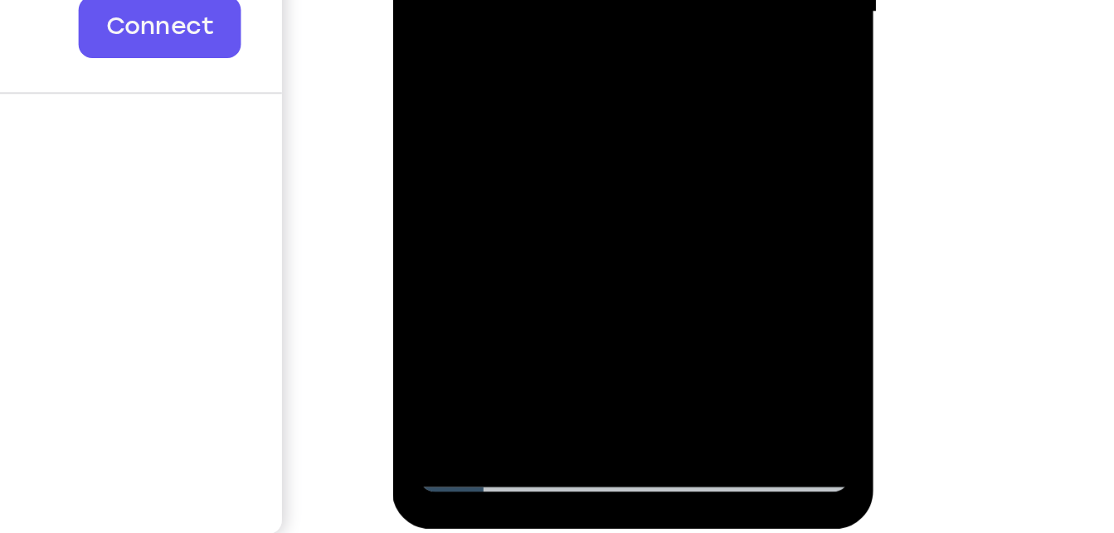
scroll to position [245, 0]
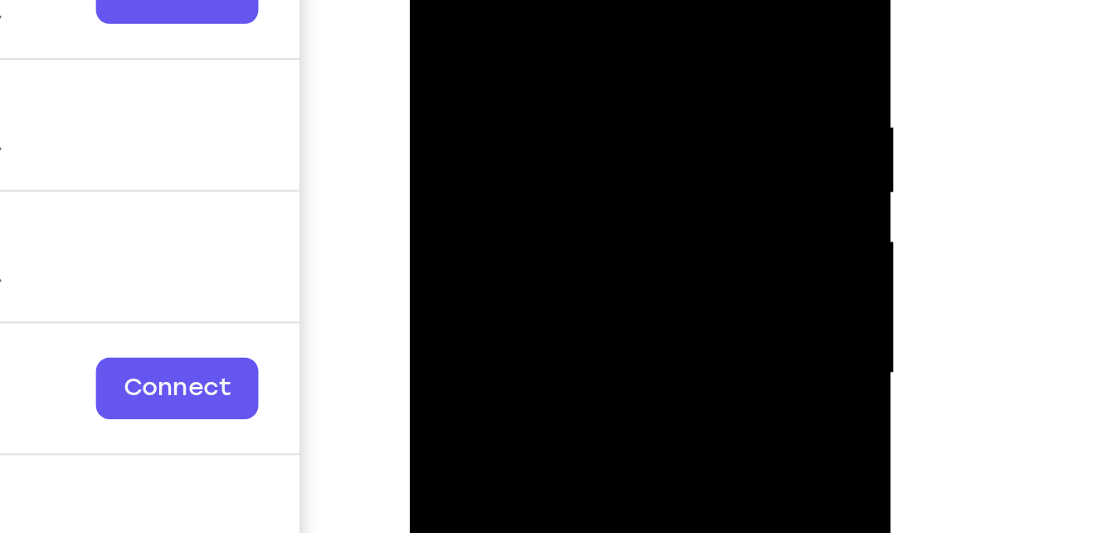
click at [614, 0] on div at bounding box center [526, 115] width 209 height 465
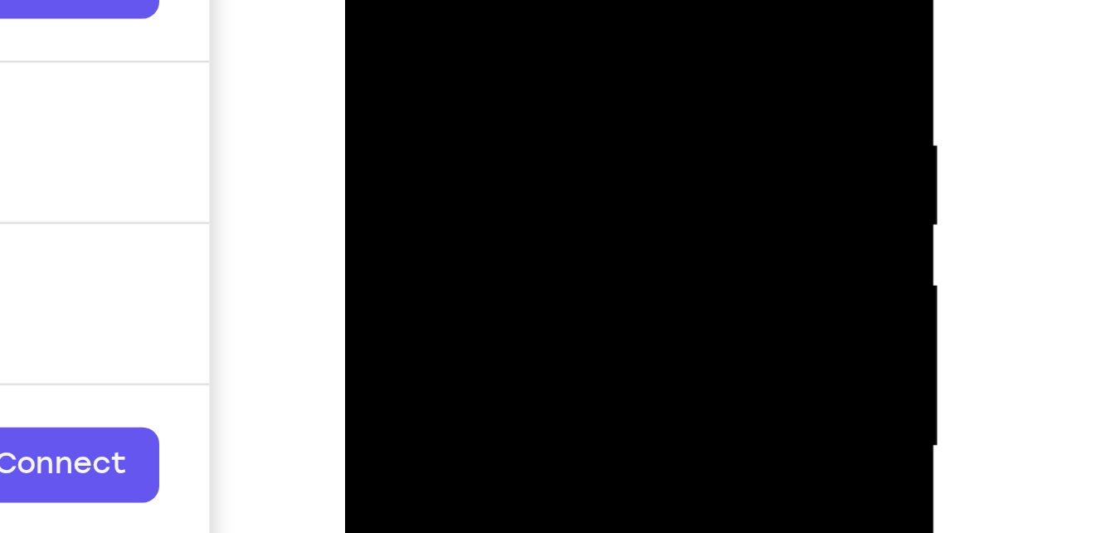
click at [431, 1] on div at bounding box center [462, 75] width 209 height 465
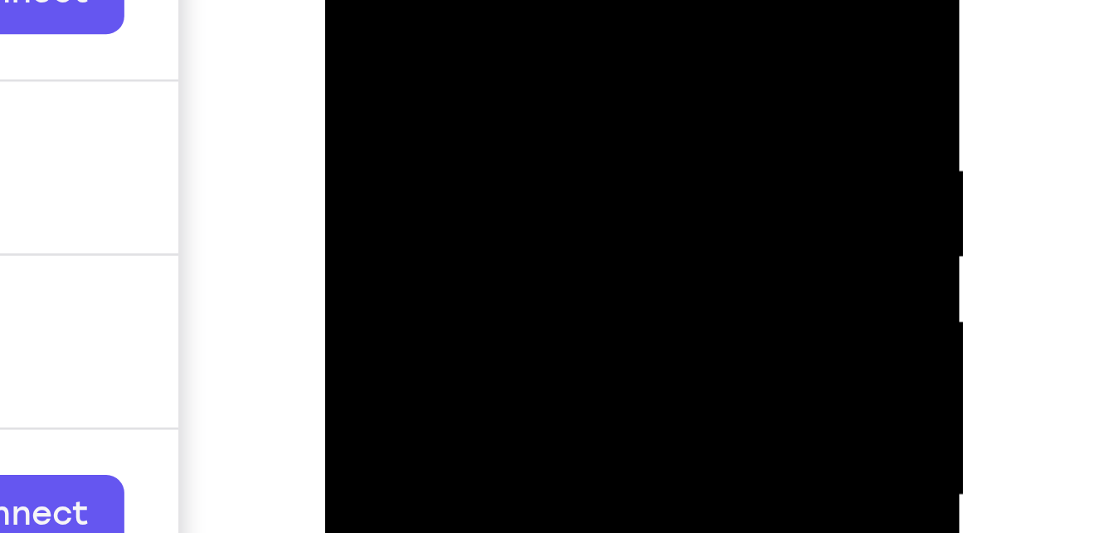
click at [417, 0] on div at bounding box center [442, 75] width 209 height 465
click at [350, 0] on div at bounding box center [442, 75] width 209 height 465
